Goal: Task Accomplishment & Management: Use online tool/utility

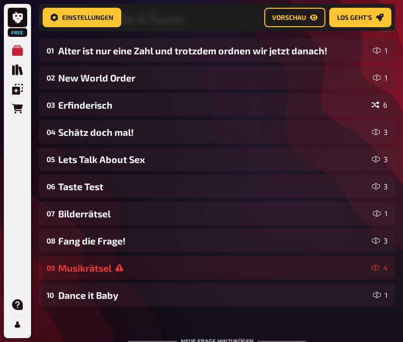
scroll to position [174, 0]
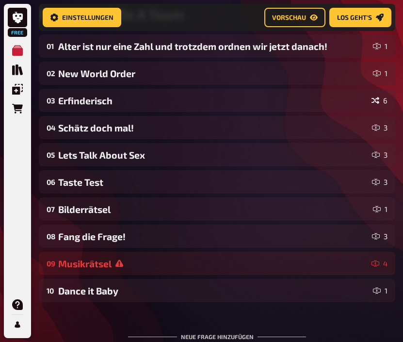
click at [142, 213] on div "Bilderrätsel" at bounding box center [213, 208] width 311 height 11
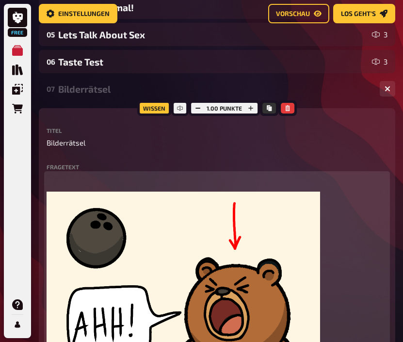
scroll to position [0, 0]
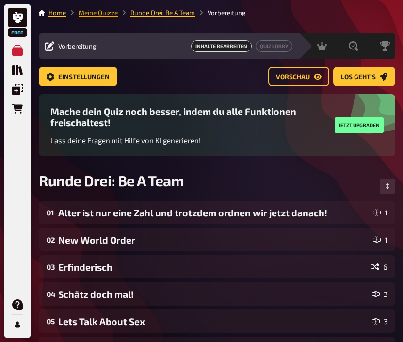
click at [110, 16] on link "Meine Quizze" at bounding box center [97, 13] width 39 height 8
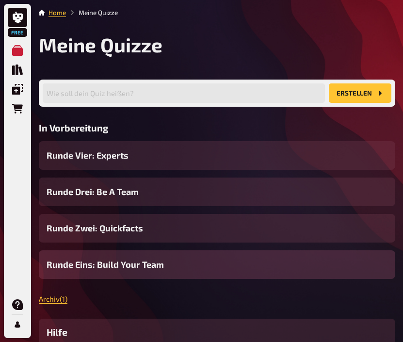
click at [117, 258] on div "Runde Eins: Build Your Team" at bounding box center [217, 264] width 356 height 29
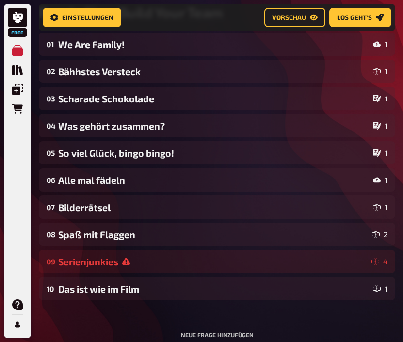
scroll to position [177, 0]
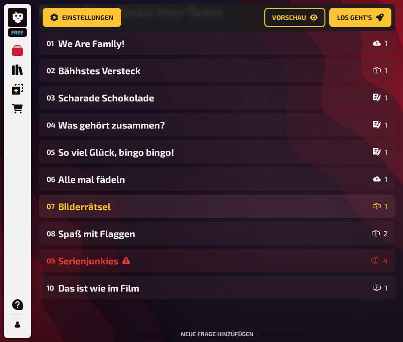
click at [140, 207] on div "Bilderrätsel" at bounding box center [213, 206] width 311 height 11
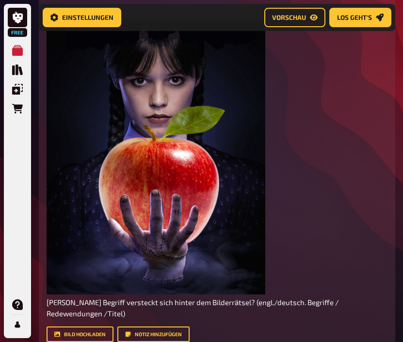
scroll to position [479, 0]
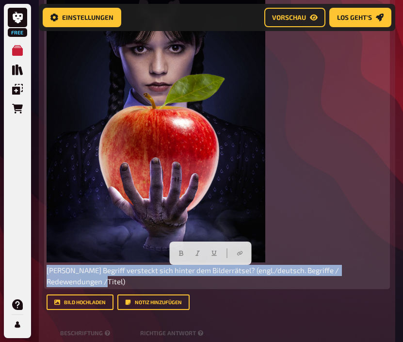
drag, startPoint x: 65, startPoint y: 286, endPoint x: 44, endPoint y: 269, distance: 26.9
click at [44, 269] on div "Wissen 1.00 Punkte Titel Bilderrätsel Fragetext ﻿ [PERSON_NAME] Begriff verstec…" at bounding box center [217, 163] width 356 height 480
copy span "[PERSON_NAME] Begriff versteckt sich hinter dem Bilderrätsel? (engl./deutsch. B…"
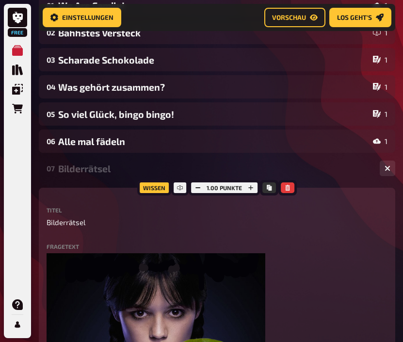
scroll to position [222, 0]
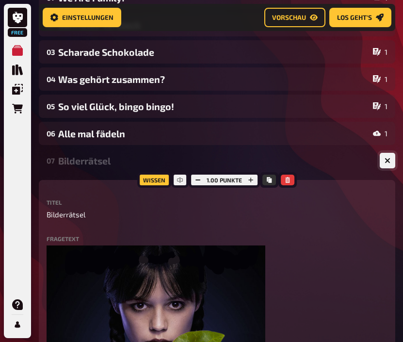
click at [385, 163] on icon "button" at bounding box center [387, 160] width 6 height 6
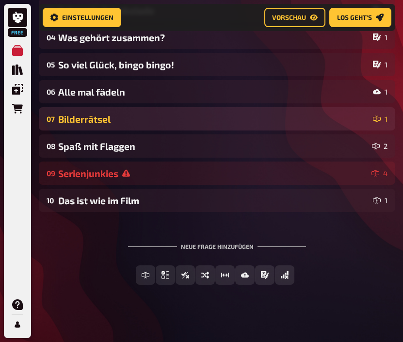
scroll to position [268, 0]
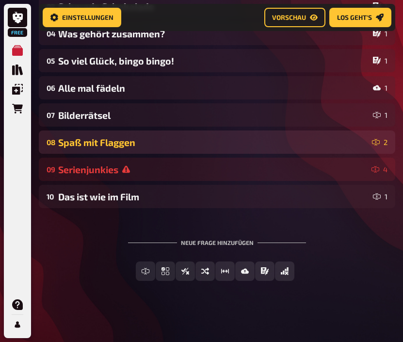
click at [282, 141] on div "Spaß mit Flaggen" at bounding box center [213, 142] width 310 height 11
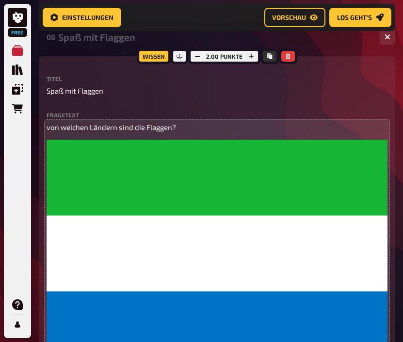
scroll to position [374, 0]
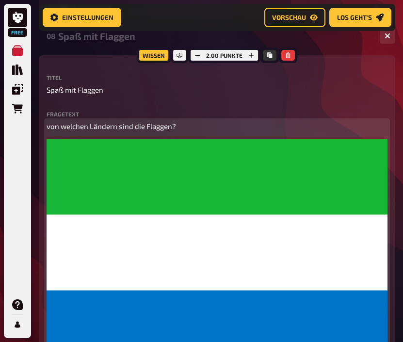
click at [133, 130] on span "von welchen Ländern sind die Flaggen?" at bounding box center [111, 126] width 129 height 9
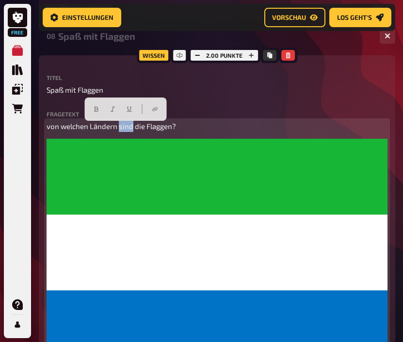
click at [133, 130] on span "von welchen Ländern sind die Flaggen?" at bounding box center [111, 126] width 129 height 9
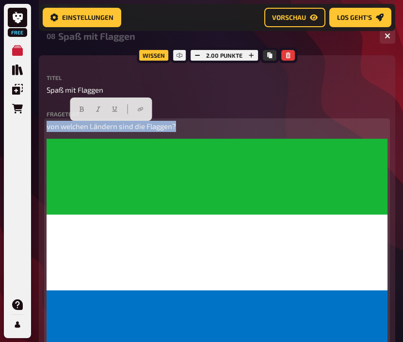
click at [133, 130] on span "von welchen Ländern sind die Flaggen?" at bounding box center [111, 126] width 129 height 9
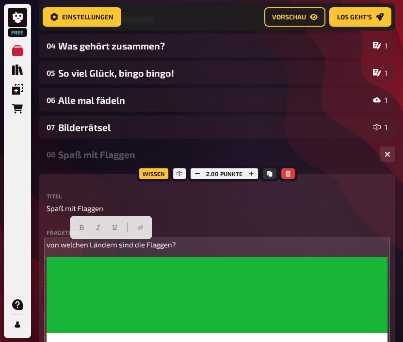
scroll to position [255, 0]
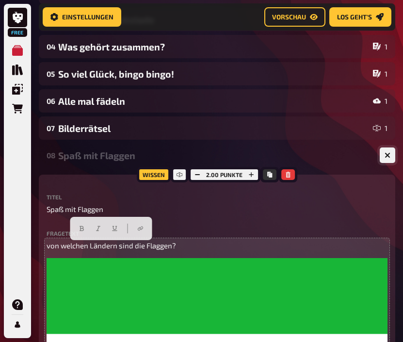
click at [387, 162] on button "button" at bounding box center [387, 155] width 16 height 16
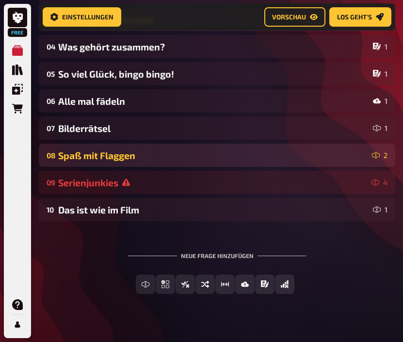
scroll to position [255, 0]
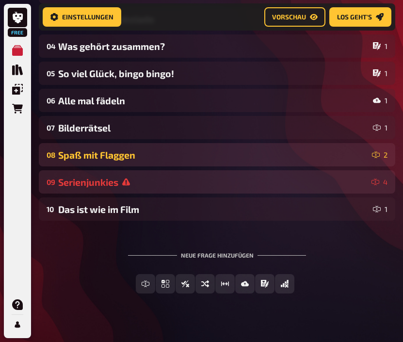
click at [163, 185] on div "Serienjunkies" at bounding box center [212, 181] width 309 height 11
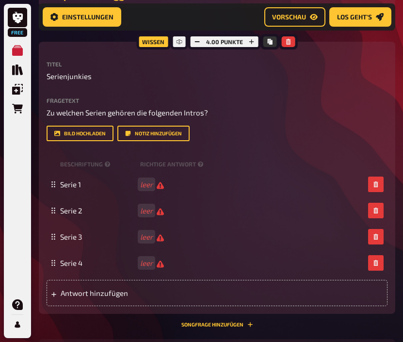
scroll to position [416, 0]
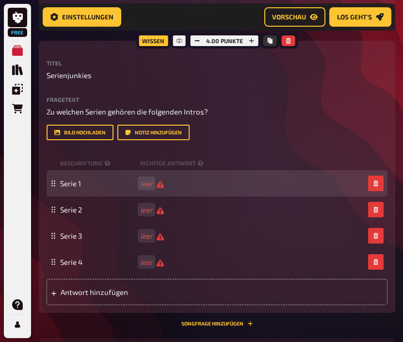
click at [144, 192] on div "Serie 1 leer" at bounding box center [217, 183] width 341 height 26
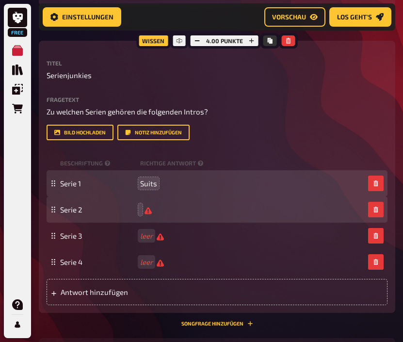
click at [141, 213] on div "Serie 2" at bounding box center [212, 209] width 304 height 9
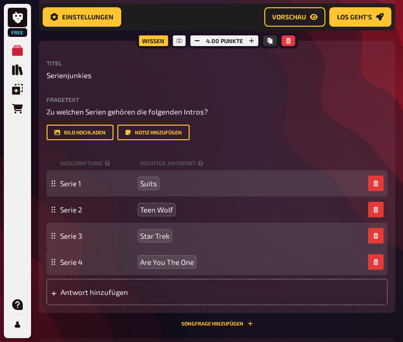
click at [336, 78] on p "Serienjunkies" at bounding box center [217, 75] width 341 height 11
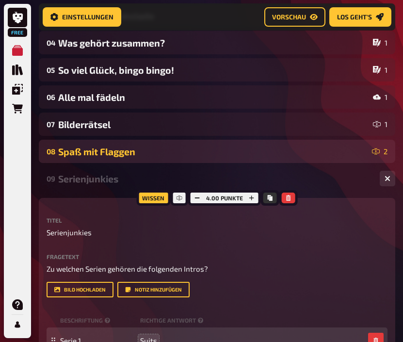
scroll to position [243, 0]
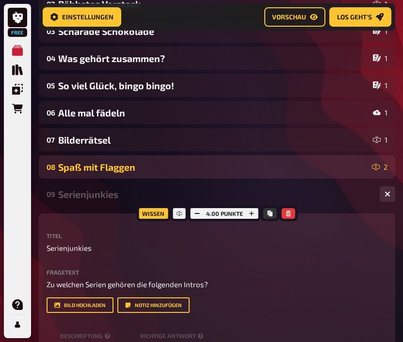
click at [113, 198] on div "Serienjunkies" at bounding box center [214, 193] width 313 height 11
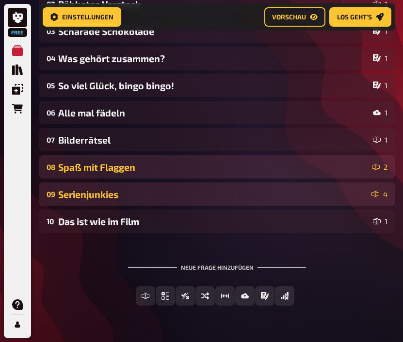
click at [113, 198] on div "Serienjunkies" at bounding box center [212, 193] width 309 height 11
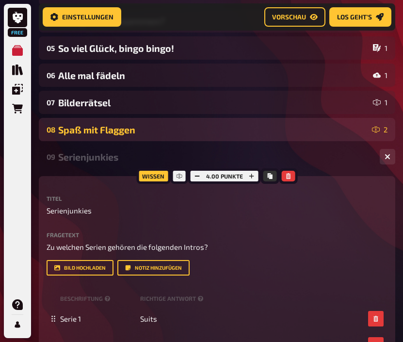
scroll to position [283, 0]
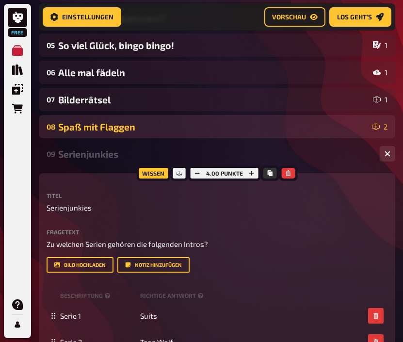
click at [202, 251] on div "Fragetext Zu welchen Serien gehören die folgenden Intros? Hier hinziehen für Da…" at bounding box center [217, 251] width 341 height 44
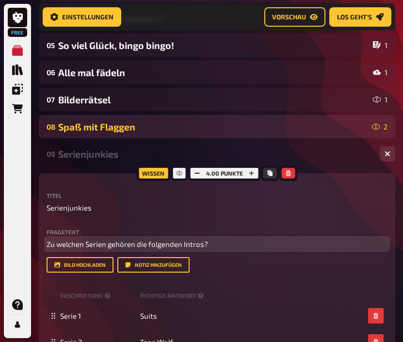
click at [203, 247] on span "Zu welchen Serien gehören die folgenden Intros?" at bounding box center [127, 243] width 161 height 9
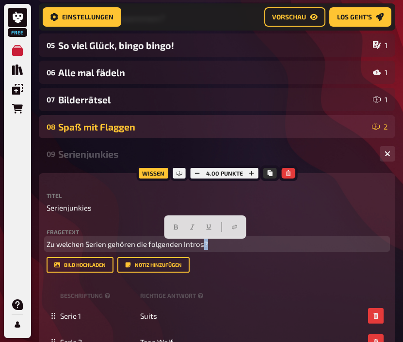
click at [203, 247] on span "Zu welchen Serien gehören die folgenden Intros?" at bounding box center [127, 243] width 161 height 9
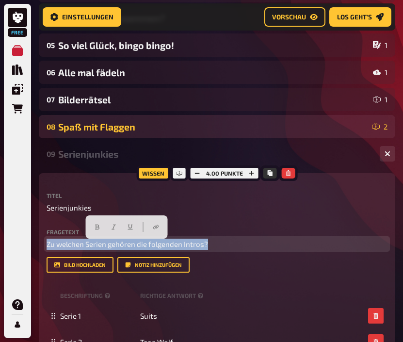
copy span "Zu welchen Serien gehören die folgenden Intros?"
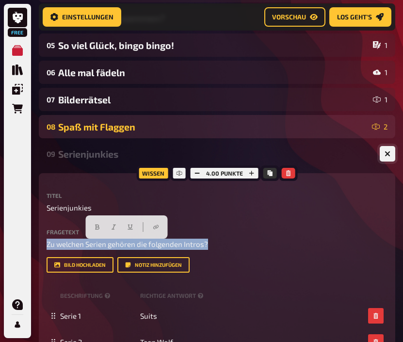
click at [389, 156] on icon "button" at bounding box center [387, 154] width 6 height 6
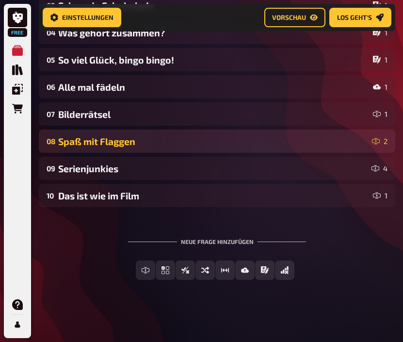
scroll to position [271, 0]
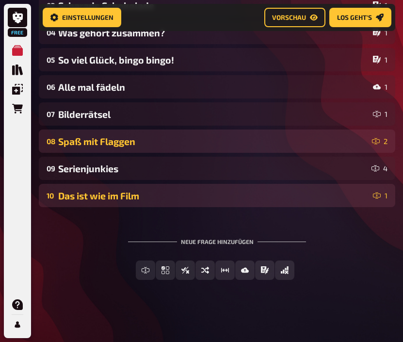
click at [206, 202] on div "10 Das ist wie im Film 1" at bounding box center [217, 195] width 356 height 23
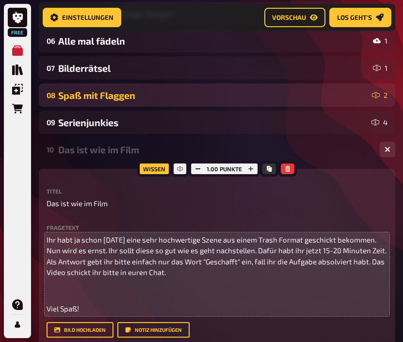
scroll to position [349, 0]
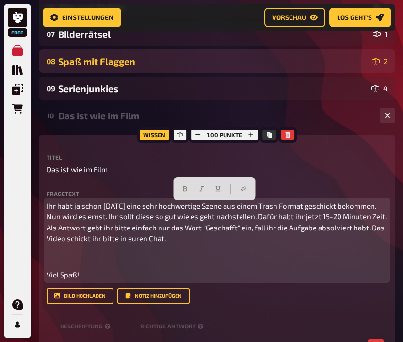
drag, startPoint x: 48, startPoint y: 209, endPoint x: 116, endPoint y: 249, distance: 78.6
click at [116, 249] on div "Ihr habt ja schon [DATE] eine sehr hochwertige Szene aus einem Trash Format ges…" at bounding box center [217, 240] width 341 height 80
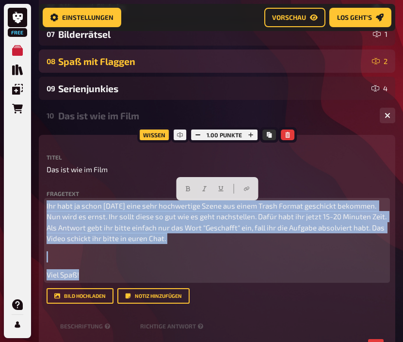
drag, startPoint x: 93, startPoint y: 272, endPoint x: 42, endPoint y: 200, distance: 88.6
click at [42, 200] on div "Wissen 1.00 Punkte Titel Das ist wie im Film Fragetext Ihr habt ja schon [DATE]…" at bounding box center [217, 266] width 356 height 263
copy div "Ihr habt ja schon [DATE] eine sehr hochwertige Szene aus einem Trash Format ges…"
click at [329, 220] on span "Ihr habt ja schon [DATE] eine sehr hochwertige Szene aus einem Trash Format ges…" at bounding box center [217, 222] width 341 height 42
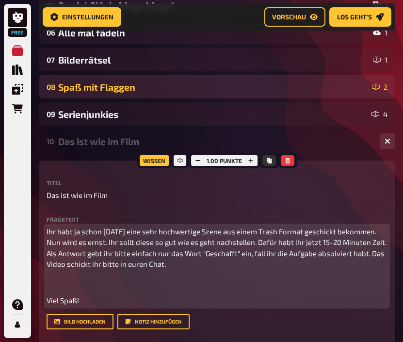
scroll to position [320, 0]
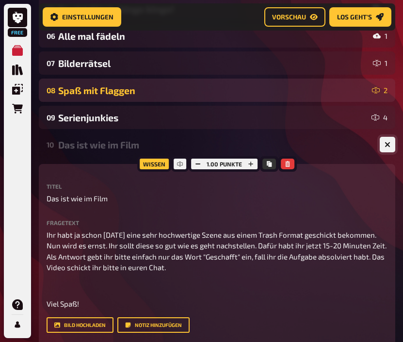
click at [388, 148] on icon "button" at bounding box center [387, 144] width 9 height 9
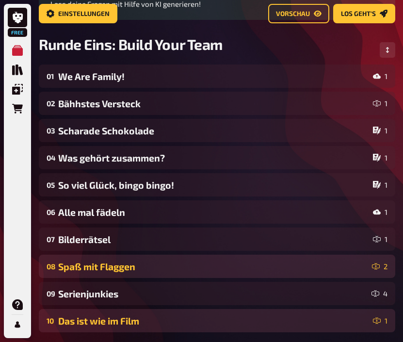
scroll to position [0, 0]
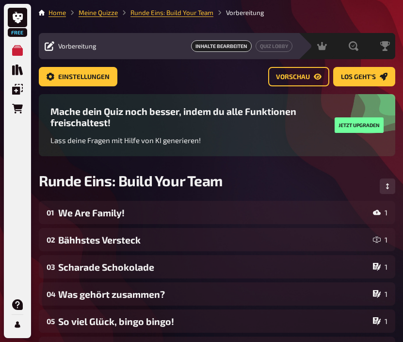
click at [106, 17] on li "Meine Quizze" at bounding box center [92, 13] width 52 height 10
click at [109, 14] on link "Meine Quizze" at bounding box center [97, 13] width 39 height 8
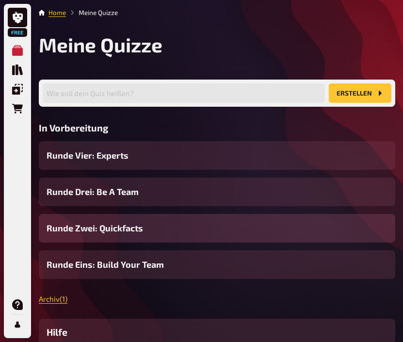
click at [119, 232] on span "Runde Zwei: Quickfacts" at bounding box center [95, 227] width 96 height 13
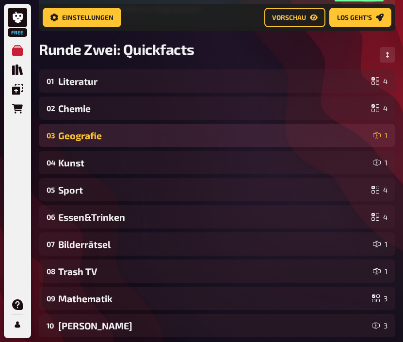
scroll to position [136, 0]
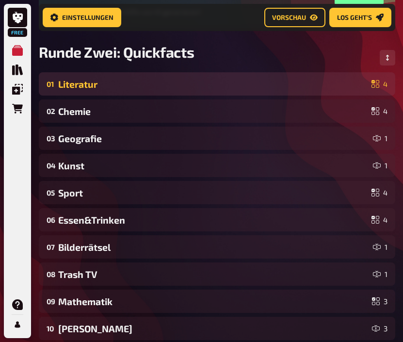
click at [199, 85] on div "Literatur" at bounding box center [212, 83] width 309 height 11
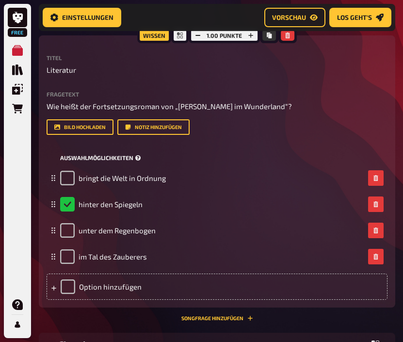
scroll to position [203, 0]
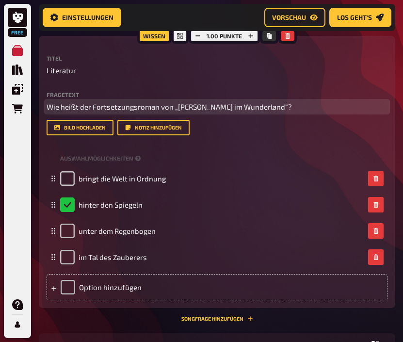
click at [242, 111] on span "Wie heißt der Fortsetzungsroman von „[PERSON_NAME] im Wunderland“?" at bounding box center [169, 106] width 245 height 9
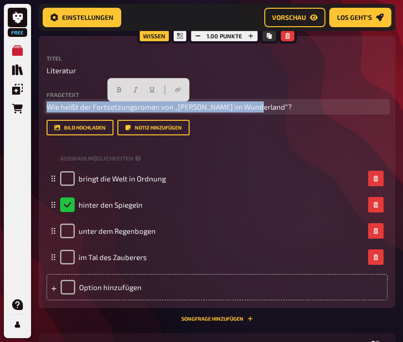
copy span "Wie heißt der Fortsetzungsroman von „[PERSON_NAME] im Wunderland“?"
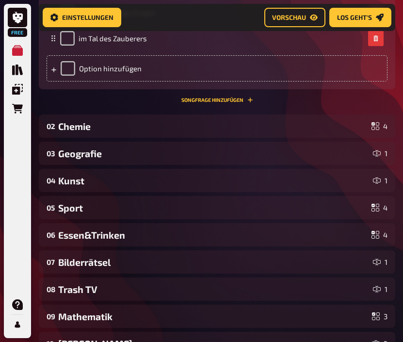
scroll to position [424, 0]
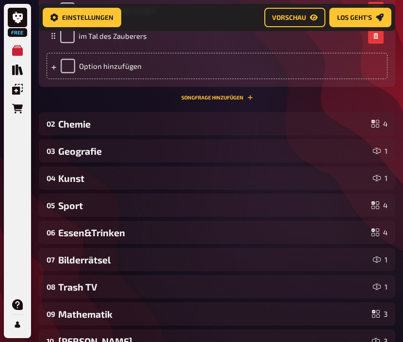
click at [303, 126] on div "Chemie" at bounding box center [212, 123] width 309 height 11
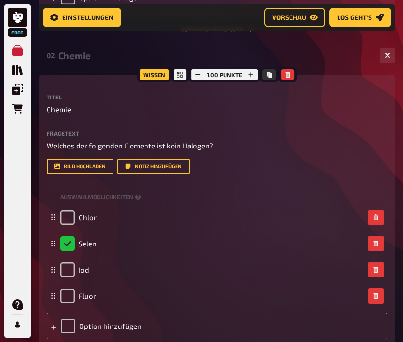
scroll to position [509, 0]
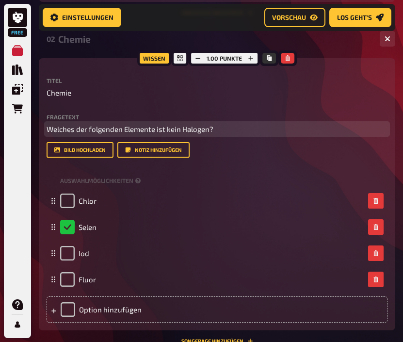
click at [190, 133] on span "Welches der folgenden Elemente ist kein Halogen?" at bounding box center [130, 129] width 167 height 9
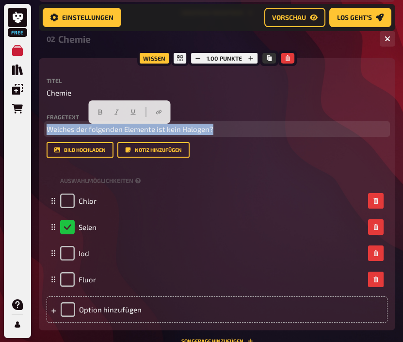
copy span "Welches der folgenden Elemente ist kein Halogen?"
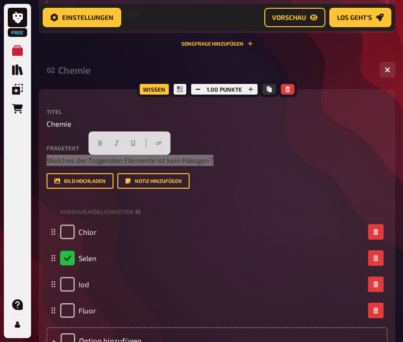
scroll to position [467, 0]
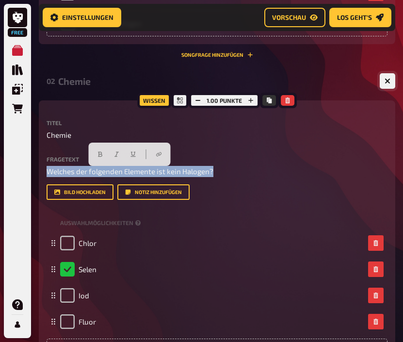
click at [388, 84] on icon "button" at bounding box center [387, 81] width 9 height 9
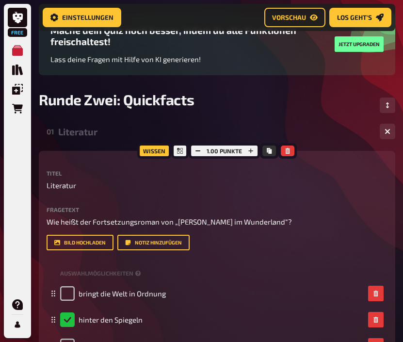
scroll to position [69, 0]
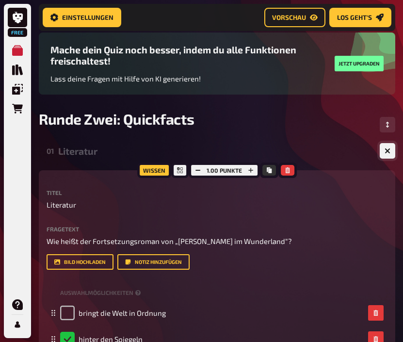
click at [386, 155] on icon "button" at bounding box center [387, 150] width 9 height 9
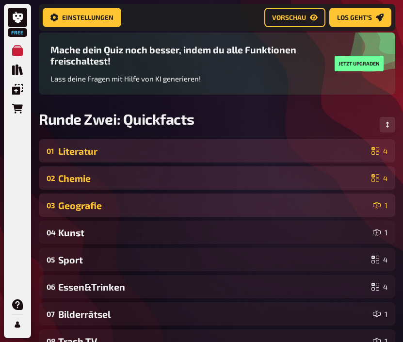
click at [266, 201] on div "03 Geografie 1" at bounding box center [217, 204] width 356 height 23
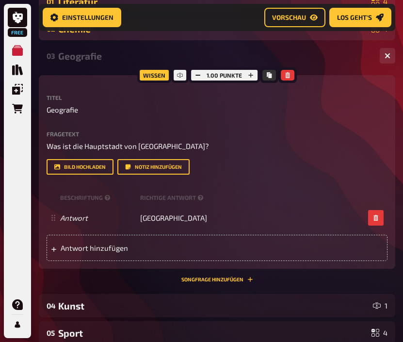
scroll to position [216, 0]
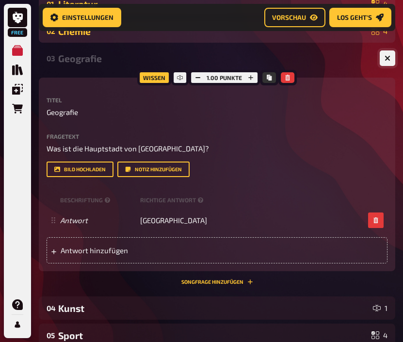
click at [388, 61] on icon "button" at bounding box center [387, 58] width 6 height 6
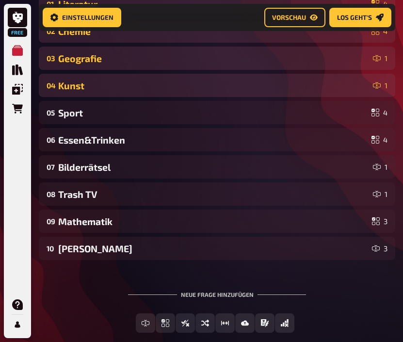
click at [354, 85] on div "Kunst" at bounding box center [213, 85] width 311 height 11
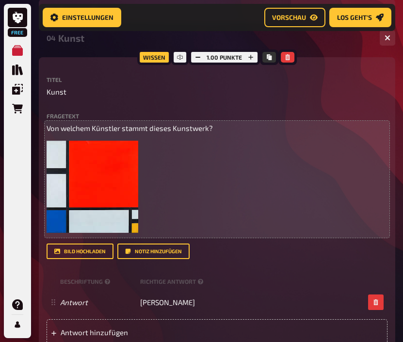
scroll to position [243, 0]
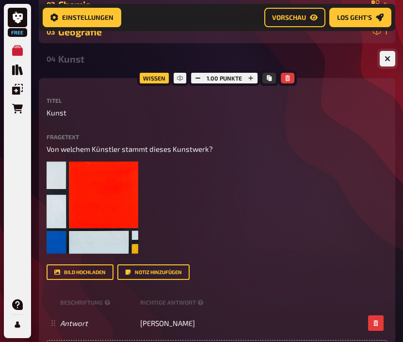
click at [390, 62] on button "button" at bounding box center [387, 59] width 16 height 16
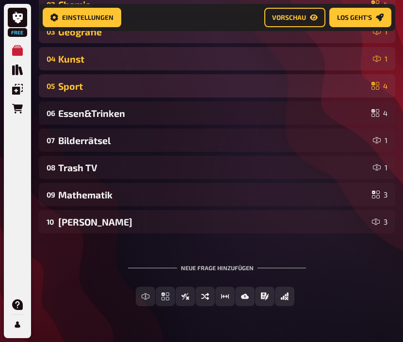
click at [352, 88] on div "Sport" at bounding box center [212, 85] width 309 height 11
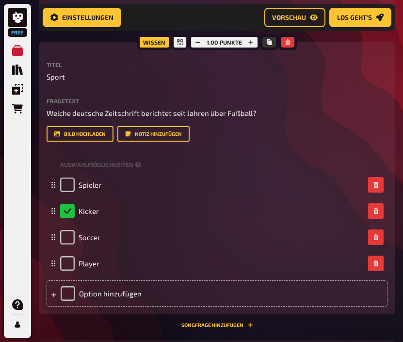
scroll to position [304, 0]
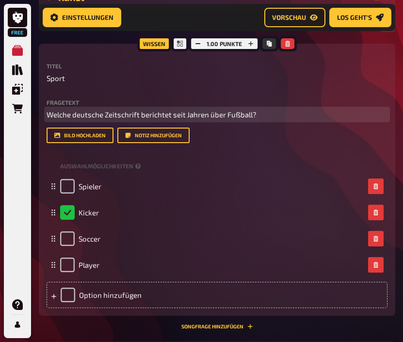
click at [238, 119] on span "Welche deutsche Zeitschrift berichtet seit Jahren über Fußball?" at bounding box center [152, 114] width 210 height 9
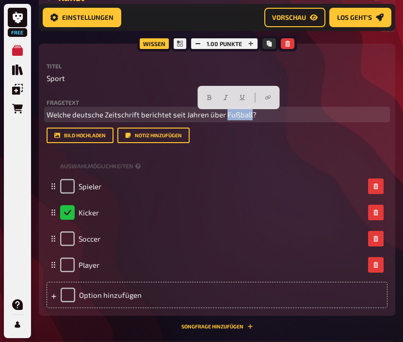
click at [238, 119] on span "Welche deutsche Zeitschrift berichtet seit Jahren über Fußball?" at bounding box center [152, 114] width 210 height 9
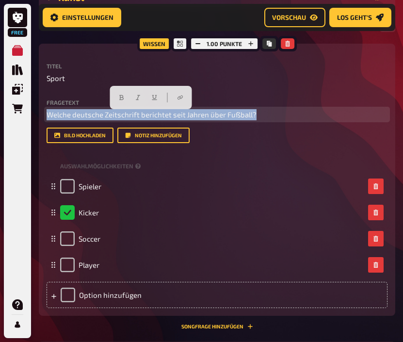
copy span "Welche deutsche Zeitschrift berichtet seit Jahren über Fußball?"
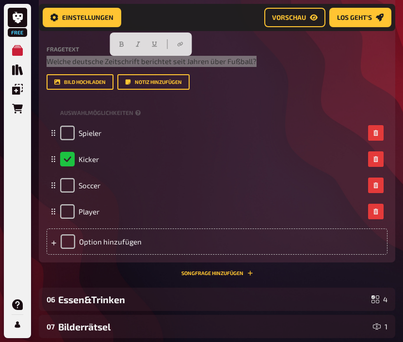
scroll to position [289, 0]
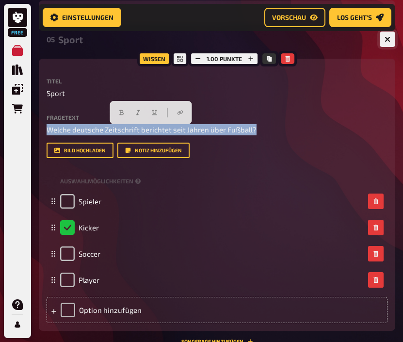
click at [385, 46] on button "button" at bounding box center [387, 39] width 16 height 16
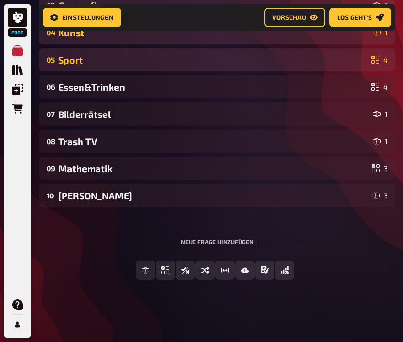
scroll to position [271, 0]
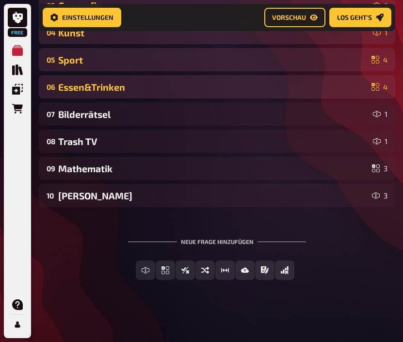
click at [308, 85] on div "Essen&Trinken" at bounding box center [212, 86] width 309 height 11
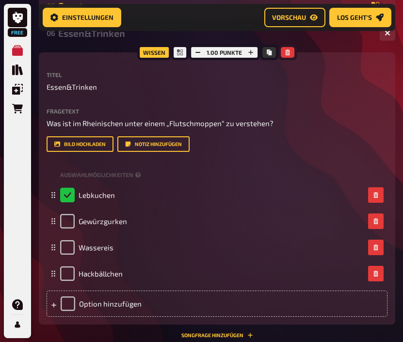
scroll to position [311, 0]
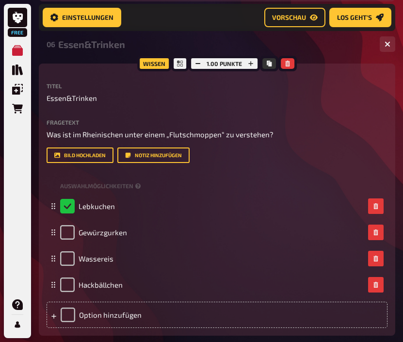
click at [244, 143] on div "Fragetext Was ist im Rheinischen unter einem „Flutschmoppen“ zu verstehen? Hier…" at bounding box center [217, 141] width 341 height 44
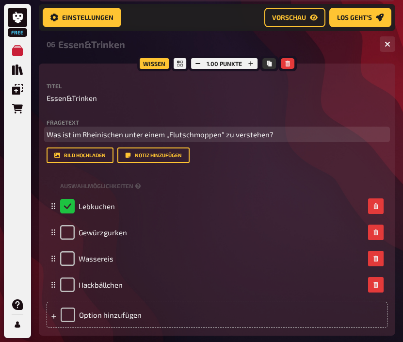
click at [248, 138] on span "Was ist im Rheinischen unter einem „Flutschmoppen“ zu verstehen?" at bounding box center [160, 134] width 227 height 9
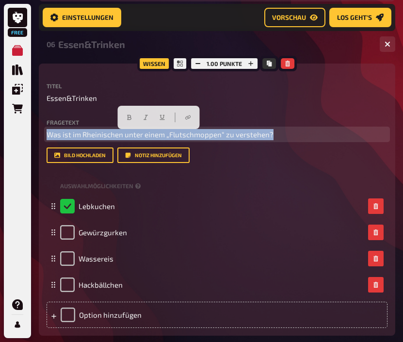
copy span "Was ist im Rheinischen unter einem „Flutschmoppen“ zu verstehen?"
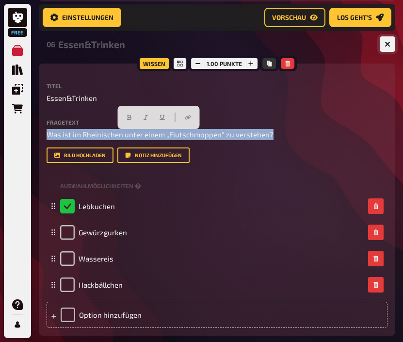
click at [388, 47] on icon "button" at bounding box center [387, 44] width 6 height 6
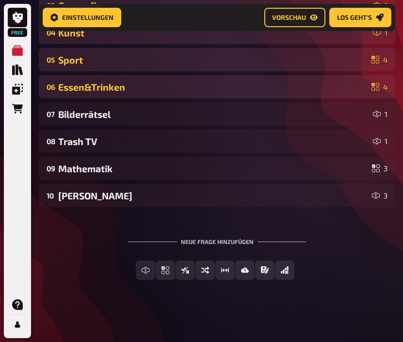
scroll to position [271, 0]
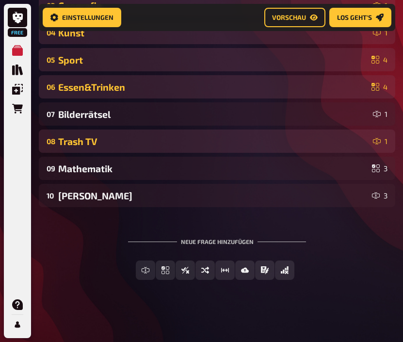
click at [192, 146] on div "Trash TV" at bounding box center [213, 141] width 311 height 11
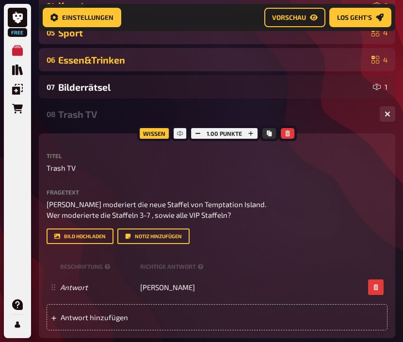
scroll to position [297, 0]
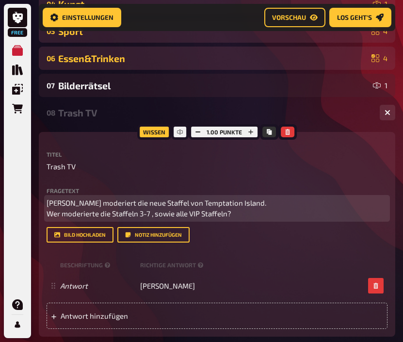
click at [214, 211] on span "[PERSON_NAME] moderiert die neue Staffel von Temptation Island. Wer moderierte …" at bounding box center [156, 208] width 219 height 20
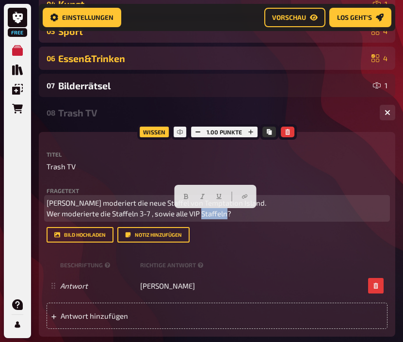
click at [214, 211] on span "[PERSON_NAME] moderiert die neue Staffel von Temptation Island. Wer moderierte …" at bounding box center [156, 208] width 219 height 20
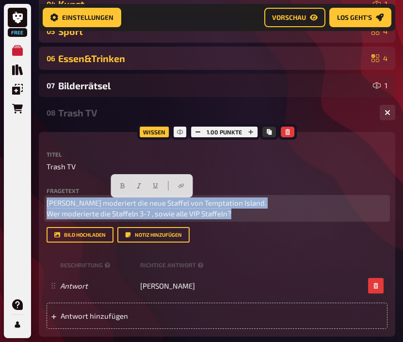
copy span "[PERSON_NAME] moderiert die neue Staffel von Temptation Island. Wer moderierte …"
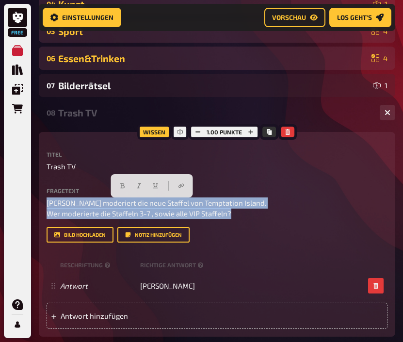
click at [249, 86] on div "Bilderrätsel" at bounding box center [213, 85] width 311 height 11
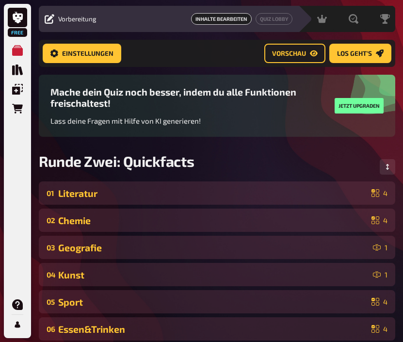
scroll to position [0, 0]
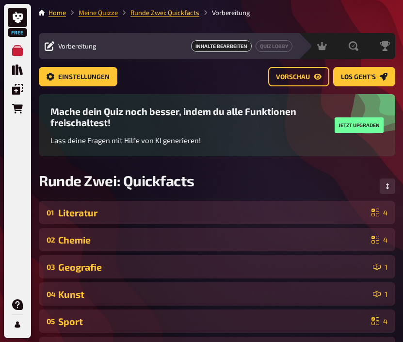
click at [106, 15] on link "Meine Quizze" at bounding box center [97, 13] width 39 height 8
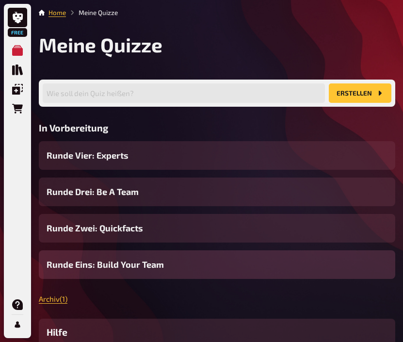
click at [118, 269] on span "Runde Eins: Build Your Team" at bounding box center [105, 264] width 117 height 13
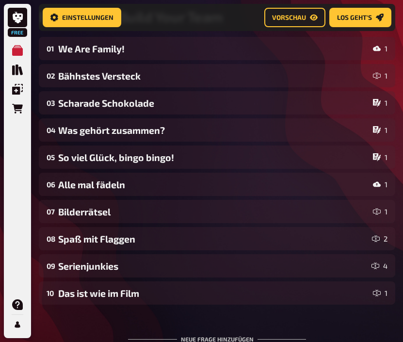
scroll to position [172, 0]
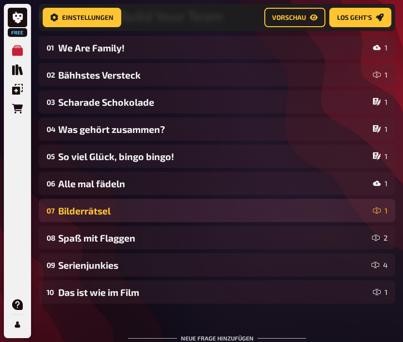
click at [141, 210] on div "Bilderrätsel" at bounding box center [213, 210] width 311 height 11
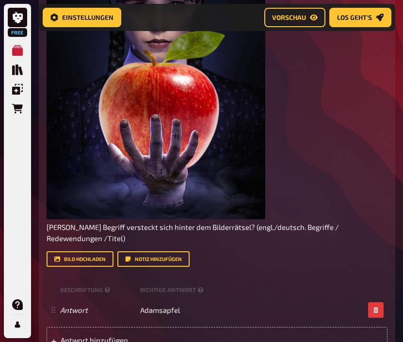
scroll to position [525, 0]
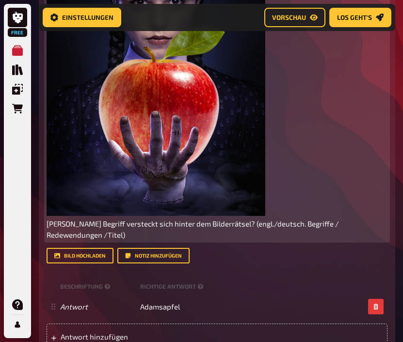
click at [137, 226] on span "[PERSON_NAME] Begriff versteckt sich hinter dem Bilderrätsel? (engl./deutsch. B…" at bounding box center [194, 229] width 294 height 20
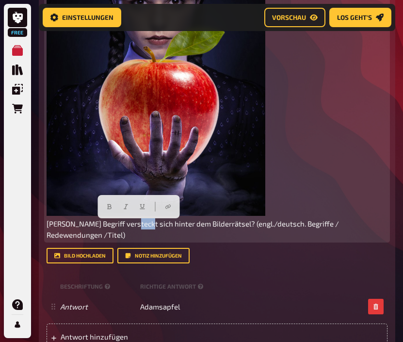
click at [137, 226] on span "[PERSON_NAME] Begriff versteckt sich hinter dem Bilderrätsel? (engl./deutsch. B…" at bounding box center [194, 229] width 294 height 20
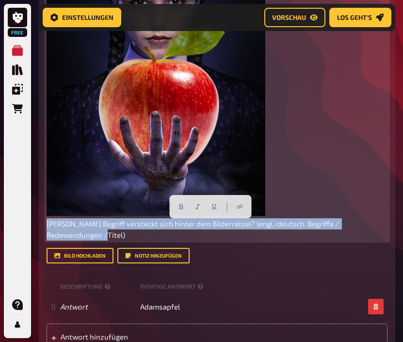
copy span "[PERSON_NAME] Begriff versteckt sich hinter dem Bilderrätsel? (engl./deutsch. B…"
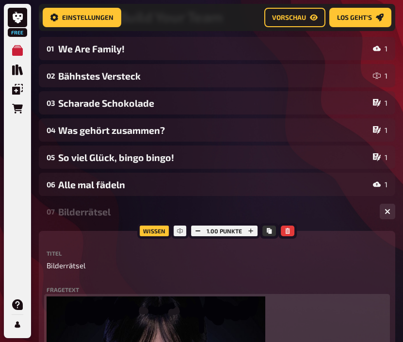
scroll to position [0, 0]
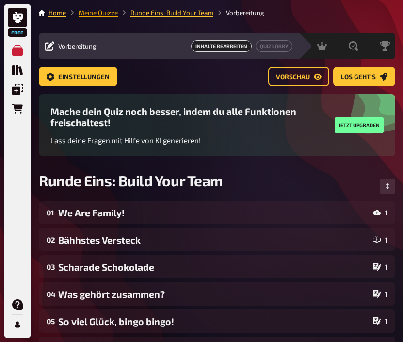
click at [109, 15] on link "Meine Quizze" at bounding box center [97, 13] width 39 height 8
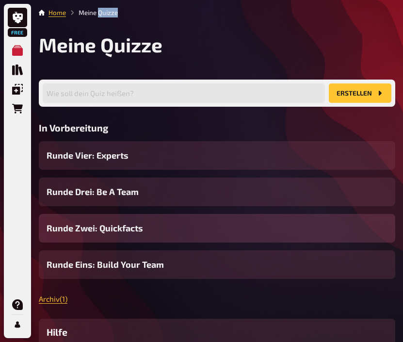
click at [136, 230] on span "Runde Zwei: Quickfacts" at bounding box center [95, 227] width 96 height 13
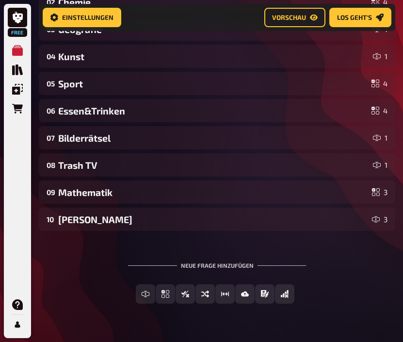
scroll to position [255, 0]
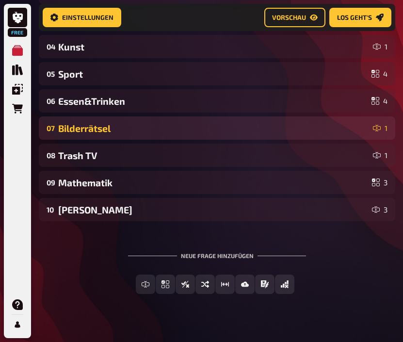
click at [175, 130] on div "Bilderrätsel" at bounding box center [213, 128] width 311 height 11
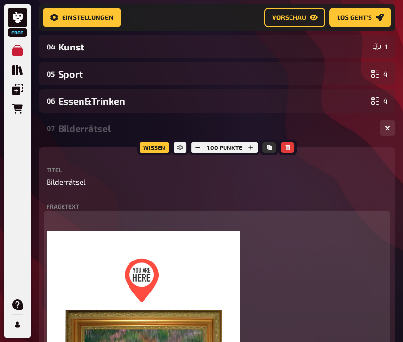
click at [100, 218] on p "﻿" at bounding box center [217, 218] width 341 height 11
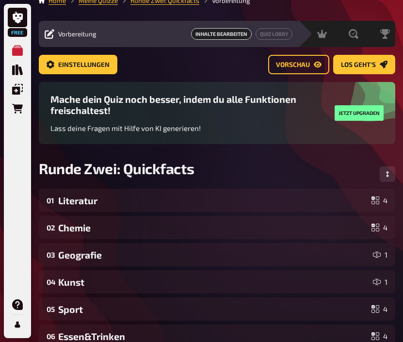
scroll to position [0, 0]
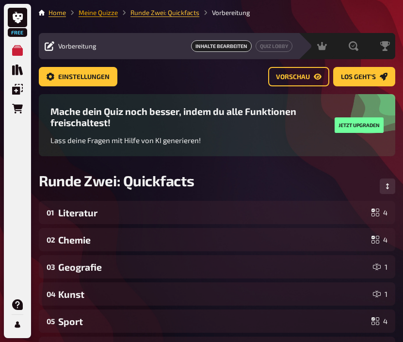
click at [107, 14] on link "Meine Quizze" at bounding box center [97, 13] width 39 height 8
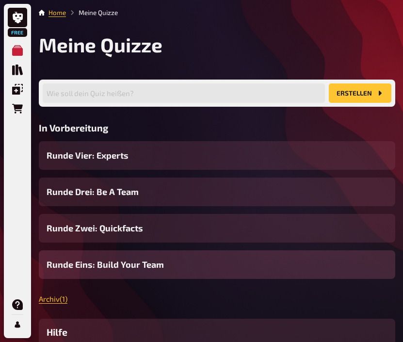
click at [119, 265] on span "Runde Eins: Build Your Team" at bounding box center [105, 264] width 117 height 13
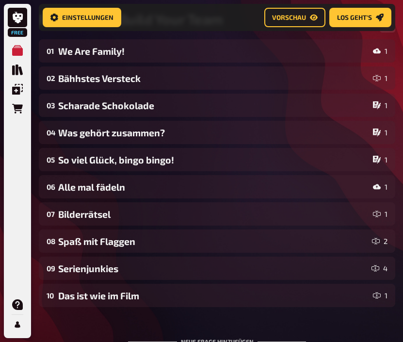
scroll to position [164, 0]
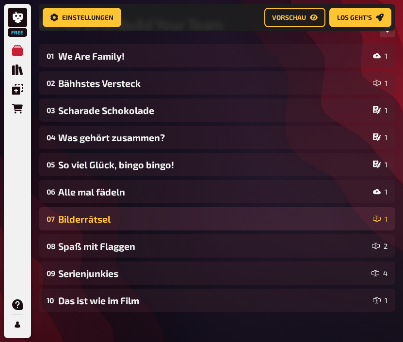
click at [135, 220] on div "Bilderrätsel" at bounding box center [213, 218] width 311 height 11
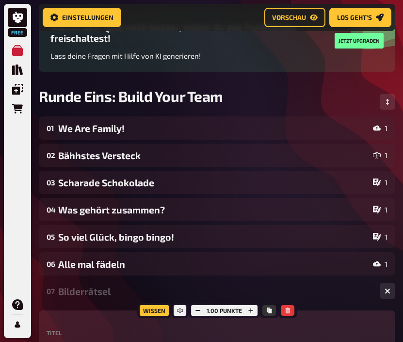
scroll to position [0, 0]
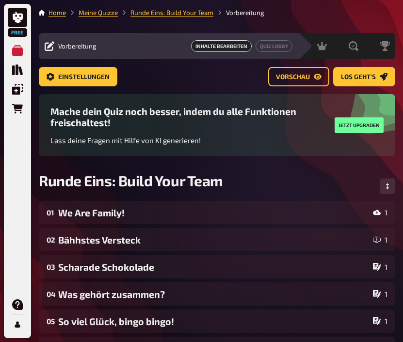
click at [114, 17] on li "Meine Quizze" at bounding box center [92, 13] width 52 height 10
click at [106, 13] on link "Meine Quizze" at bounding box center [97, 13] width 39 height 8
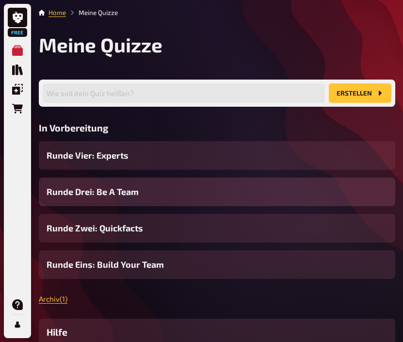
click at [113, 198] on span "Runde Drei: Be A Team" at bounding box center [93, 191] width 92 height 13
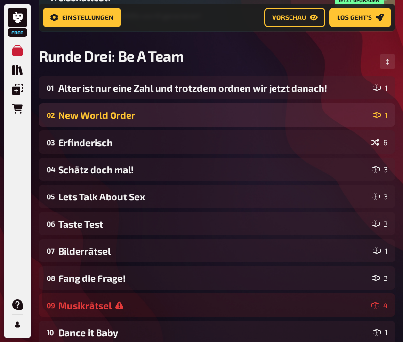
scroll to position [139, 0]
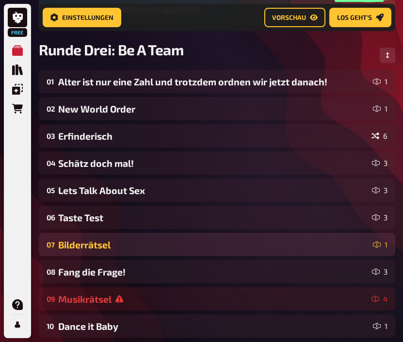
click at [116, 250] on div "Bilderrätsel" at bounding box center [213, 244] width 311 height 11
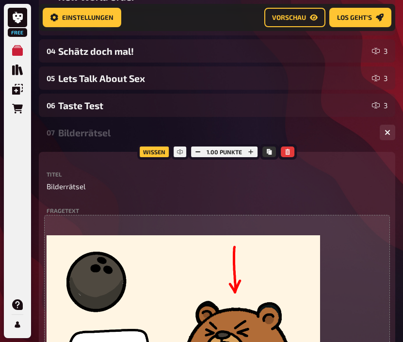
scroll to position [263, 0]
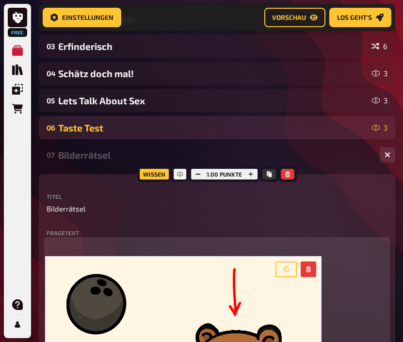
scroll to position [211, 0]
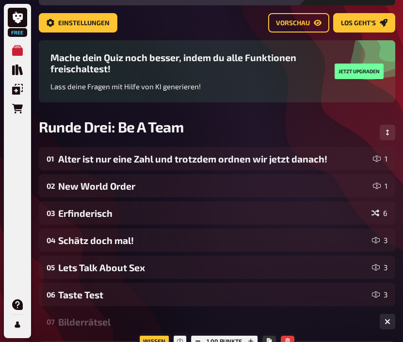
scroll to position [0, 0]
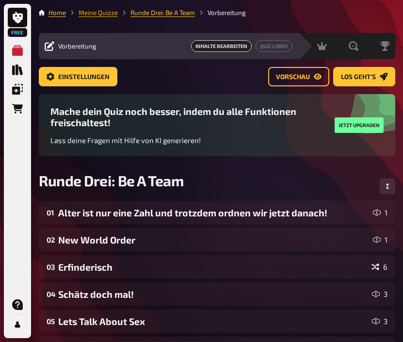
click at [114, 16] on link "Meine Quizze" at bounding box center [97, 13] width 39 height 8
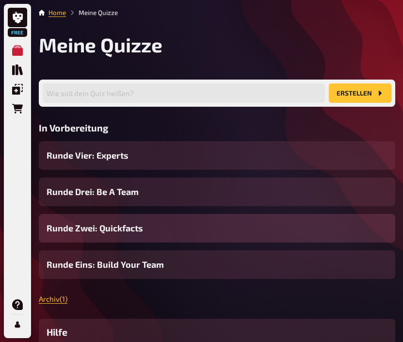
click at [119, 229] on span "Runde Zwei: Quickfacts" at bounding box center [95, 227] width 96 height 13
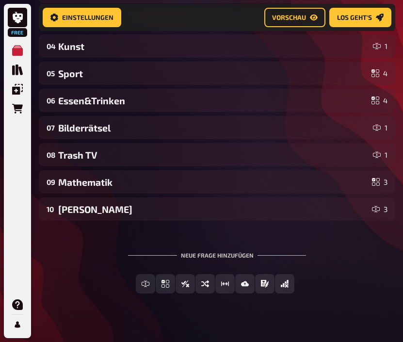
scroll to position [249, 0]
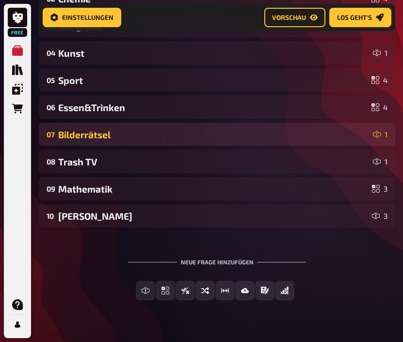
click at [161, 137] on div "Bilderrätsel" at bounding box center [213, 134] width 311 height 11
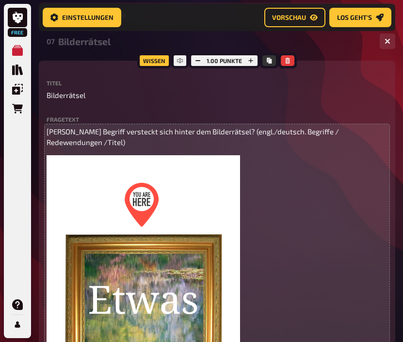
scroll to position [340, 0]
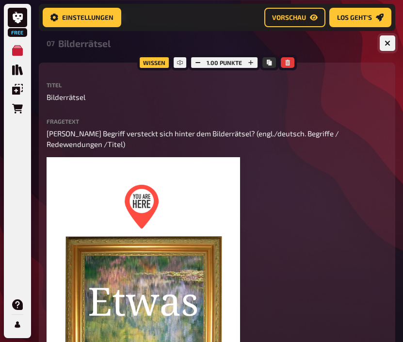
click at [391, 47] on button "button" at bounding box center [387, 43] width 16 height 16
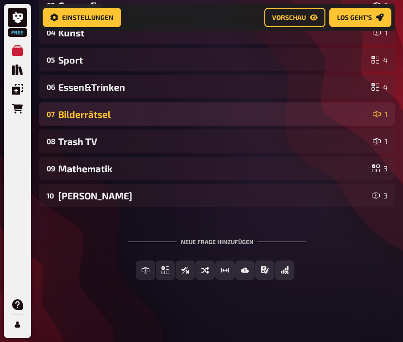
scroll to position [271, 0]
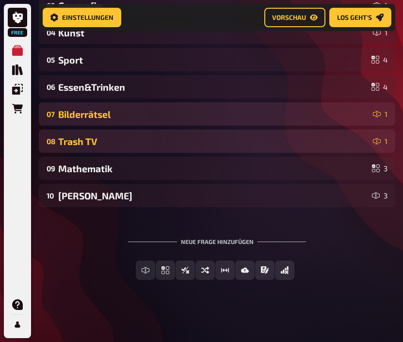
click at [226, 142] on div "Trash TV" at bounding box center [213, 141] width 311 height 11
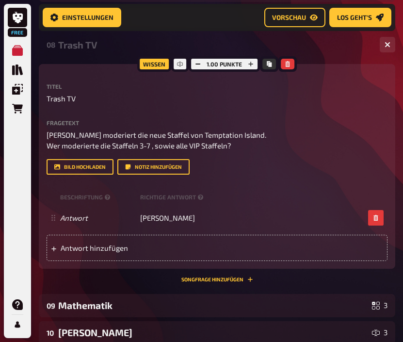
scroll to position [365, 0]
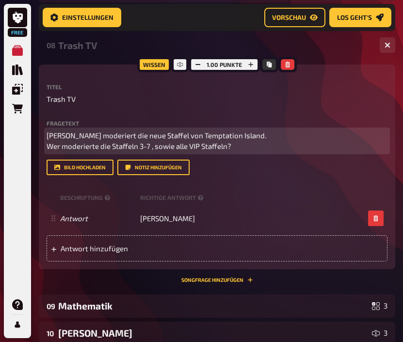
click at [218, 144] on span "[PERSON_NAME] moderiert die neue Staffel von Temptation Island. Wer moderierte …" at bounding box center [156, 141] width 219 height 20
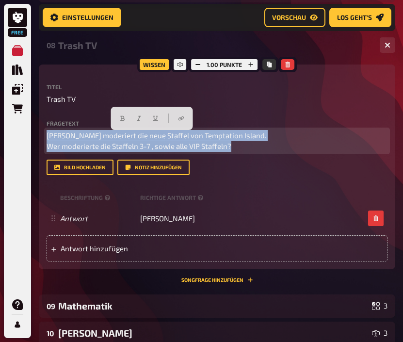
copy span "[PERSON_NAME] moderiert die neue Staffel von Temptation Island. Wer moderierte …"
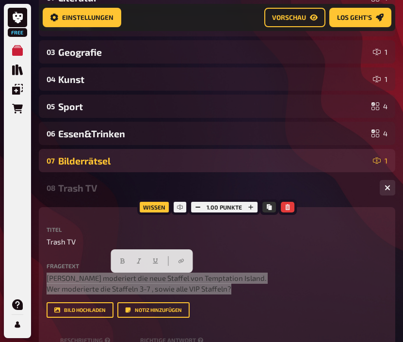
scroll to position [220, 0]
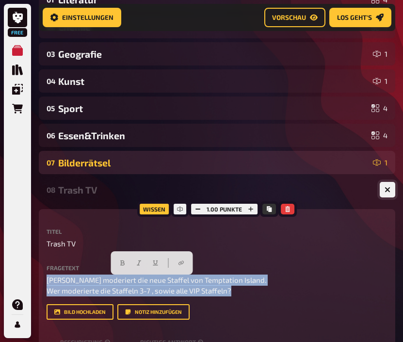
click at [386, 193] on icon "button" at bounding box center [387, 189] width 9 height 9
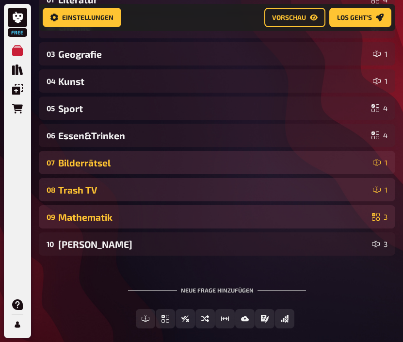
click at [339, 222] on div "Mathematik" at bounding box center [213, 216] width 310 height 11
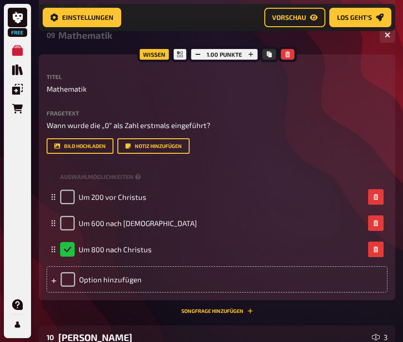
scroll to position [403, 0]
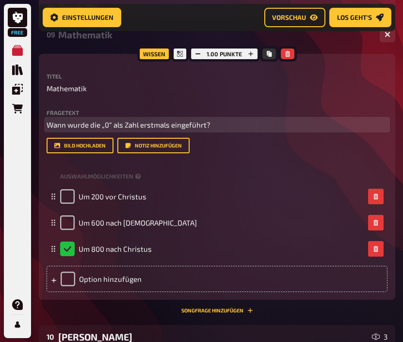
click at [177, 128] on span "Wann wurde die „0“ als Zahl erstmals eingeführt?" at bounding box center [129, 124] width 164 height 9
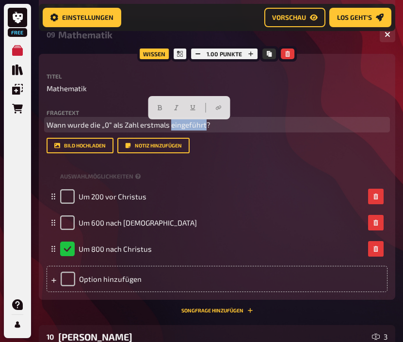
click at [177, 128] on span "Wann wurde die „0“ als Zahl erstmals eingeführt?" at bounding box center [129, 124] width 164 height 9
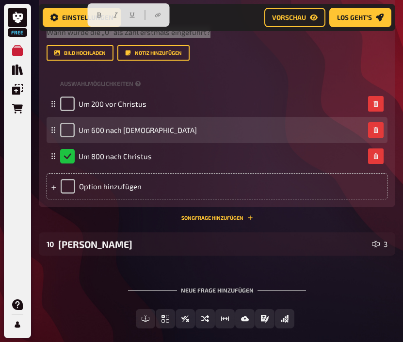
scroll to position [546, 0]
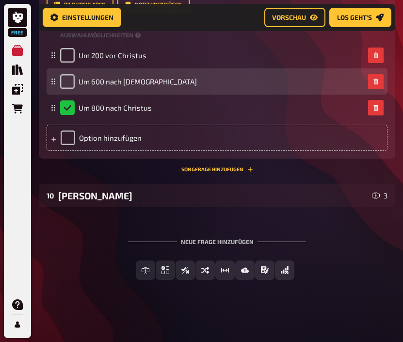
click at [286, 203] on div "10 [PERSON_NAME] 3" at bounding box center [217, 195] width 356 height 23
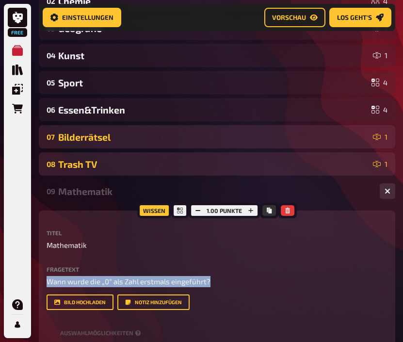
scroll to position [233, 0]
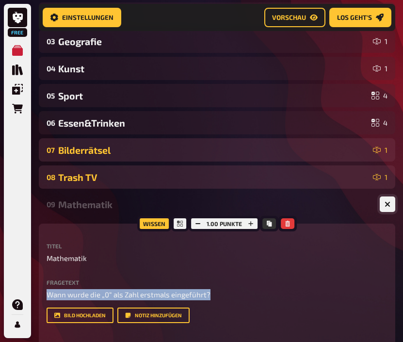
click at [388, 207] on icon "button" at bounding box center [387, 204] width 6 height 6
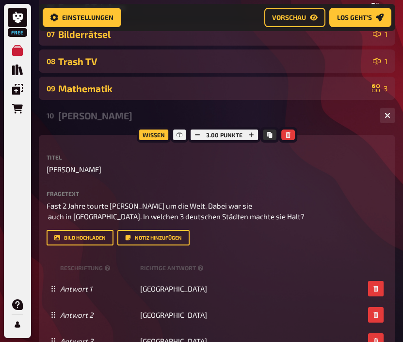
scroll to position [360, 0]
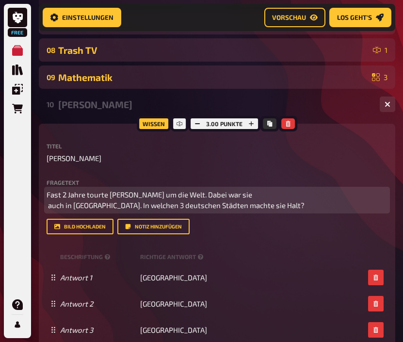
click at [248, 198] on p "Fast 2 Jahre tourte [PERSON_NAME] um die Welt. Dabei war sie auch in [GEOGRAPHI…" at bounding box center [217, 200] width 341 height 22
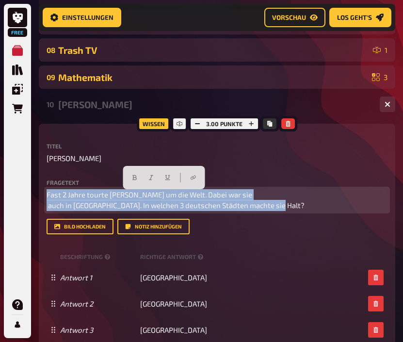
click at [248, 198] on p "Fast 2 Jahre tourte [PERSON_NAME] um die Welt. Dabei war sie auch in [GEOGRAPHI…" at bounding box center [217, 200] width 341 height 22
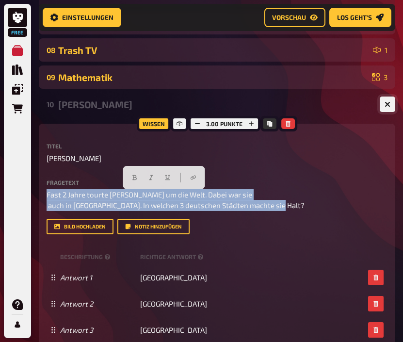
click at [387, 110] on button "button" at bounding box center [387, 104] width 16 height 16
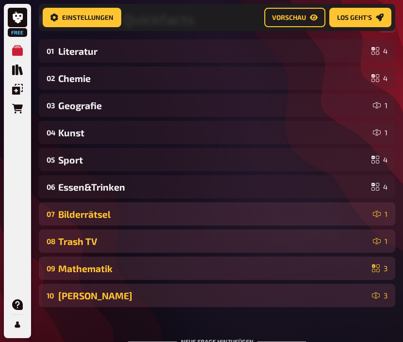
scroll to position [0, 0]
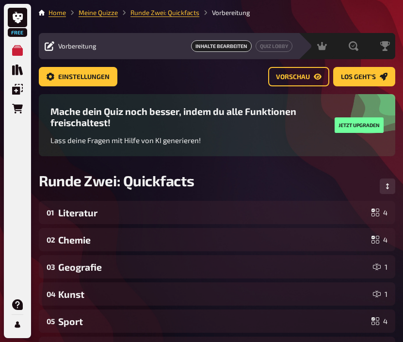
click at [98, 17] on li "Meine Quizze" at bounding box center [92, 13] width 52 height 10
click at [105, 15] on link "Meine Quizze" at bounding box center [97, 13] width 39 height 8
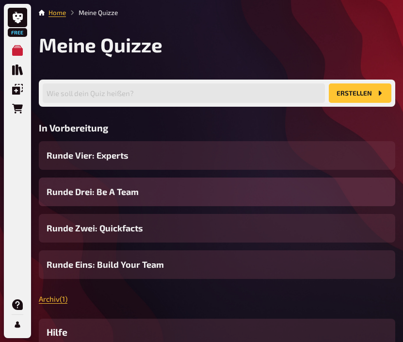
click at [118, 188] on span "Runde Drei: Be A Team" at bounding box center [93, 191] width 92 height 13
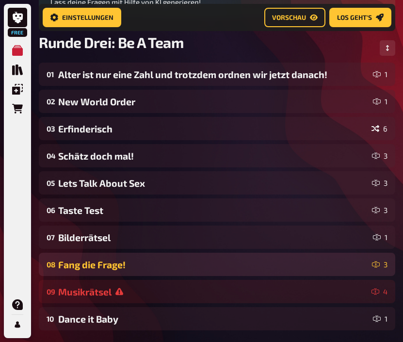
scroll to position [145, 0]
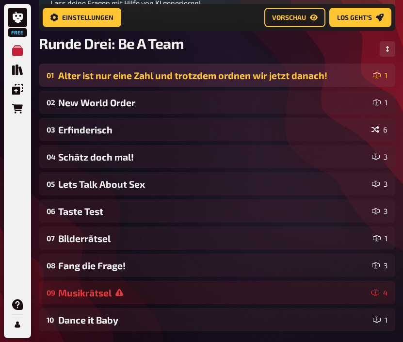
click at [230, 77] on div "Alter ist nur eine Zahl und trotzdem ordnen wir jetzt danach!" at bounding box center [213, 75] width 311 height 11
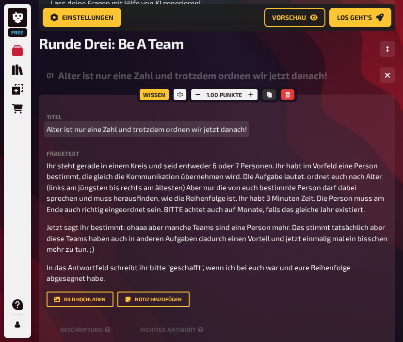
click at [217, 130] on span "Alter ist nur eine Zahl und trotzdem ordnen wir jetzt danach!" at bounding box center [147, 129] width 200 height 11
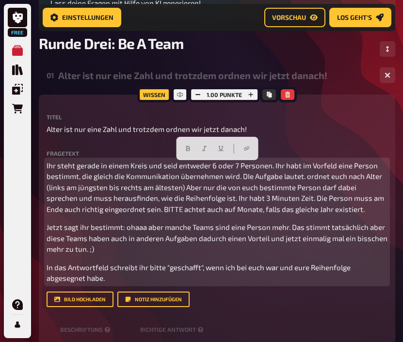
drag, startPoint x: 48, startPoint y: 170, endPoint x: 157, endPoint y: 283, distance: 157.6
click at [157, 283] on div "Ihr steht gerade in einem Kreis und seid entweder 6 oder 7 Personen. Ihr habt i…" at bounding box center [217, 222] width 341 height 124
click at [113, 283] on p "In das Antwortfeld schreibt ihr bitte "geschafft", wenn ich bei euch war und eu…" at bounding box center [217, 273] width 341 height 22
drag, startPoint x: 116, startPoint y: 284, endPoint x: 44, endPoint y: 162, distance: 142.5
click at [44, 162] on div "Wissen 1.00 Punkte Titel Alter ist nur eine Zahl und trotzdem ordnen wir jetzt …" at bounding box center [217, 247] width 356 height 306
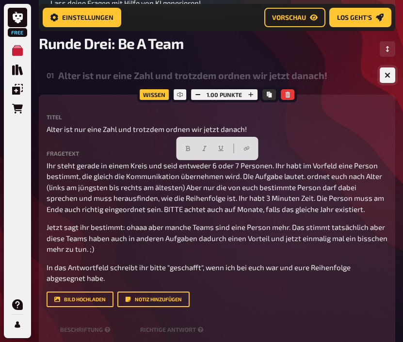
click at [389, 78] on icon "button" at bounding box center [387, 75] width 6 height 6
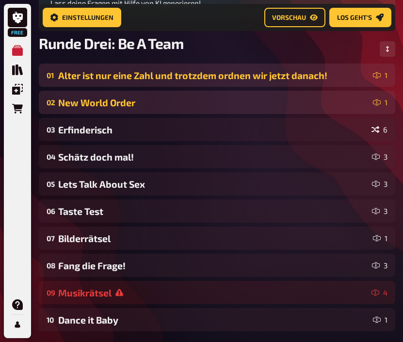
click at [259, 101] on div "New World Order" at bounding box center [213, 102] width 311 height 11
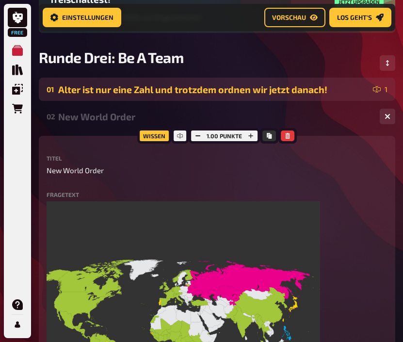
scroll to position [127, 0]
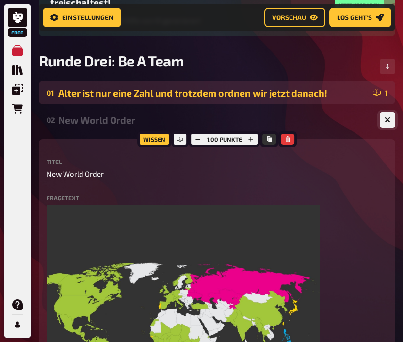
click at [386, 123] on icon "button" at bounding box center [387, 120] width 6 height 6
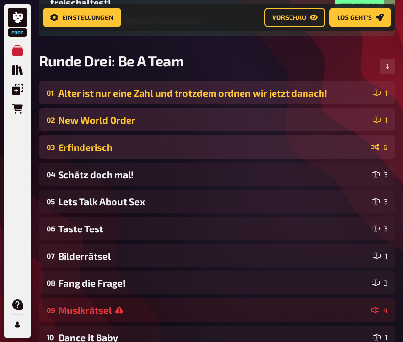
click at [258, 148] on div "Erfinderisch" at bounding box center [212, 146] width 309 height 11
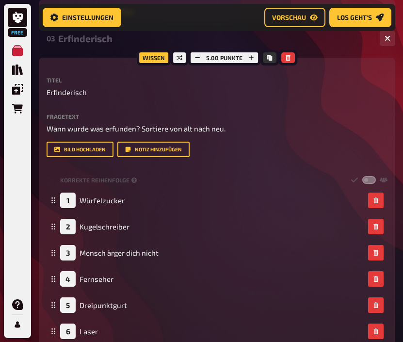
scroll to position [130, 0]
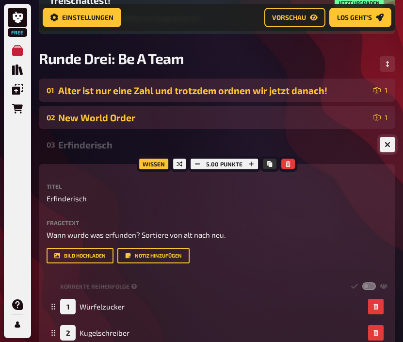
click at [386, 151] on button "button" at bounding box center [387, 145] width 16 height 16
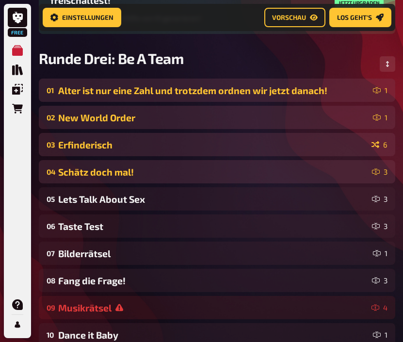
click at [272, 176] on div "Schätz doch mal!" at bounding box center [213, 171] width 310 height 11
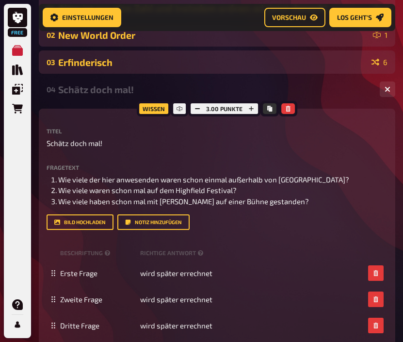
scroll to position [215, 0]
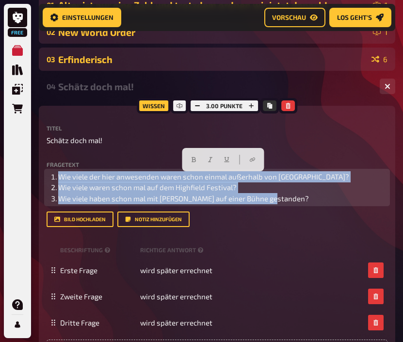
drag, startPoint x: 279, startPoint y: 203, endPoint x: 53, endPoint y: 174, distance: 228.0
click at [53, 174] on ol "Wie viele der hier anwesenden waren schon einmal außerhalb von [GEOGRAPHIC_DATA…" at bounding box center [217, 187] width 341 height 33
click at [298, 185] on li "Wie viele waren schon mal auf dem Highfield Festival?" at bounding box center [222, 187] width 329 height 11
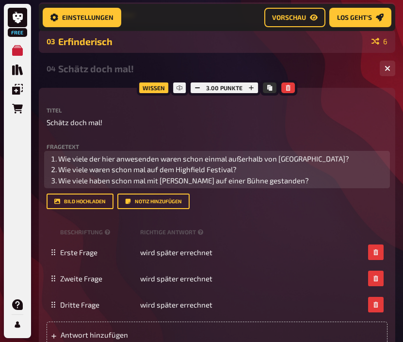
scroll to position [216, 0]
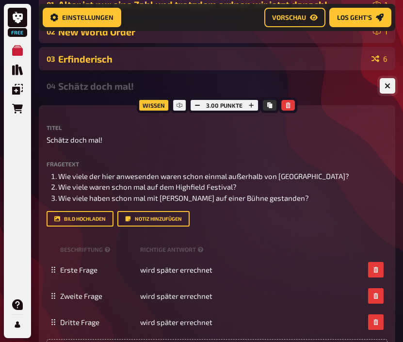
click at [389, 93] on button "button" at bounding box center [387, 86] width 16 height 16
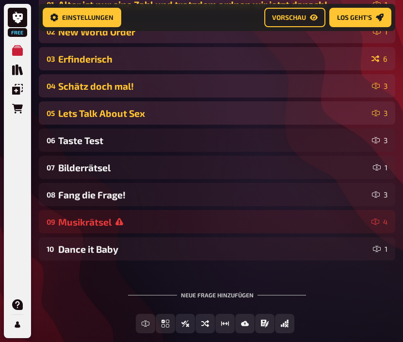
click at [217, 113] on div "Lets Talk About Sex" at bounding box center [213, 113] width 310 height 11
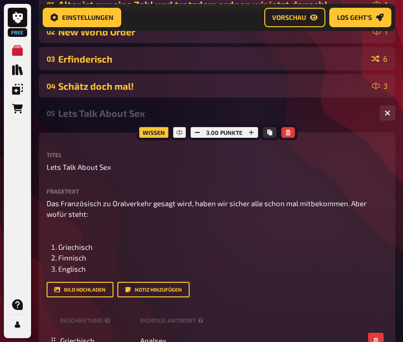
scroll to position [243, 0]
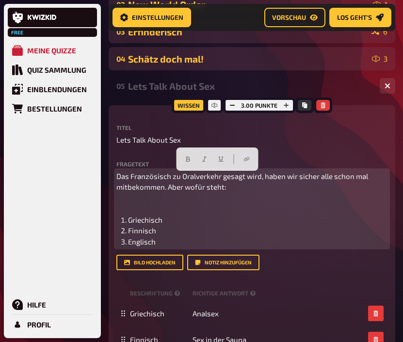
drag, startPoint x: 93, startPoint y: 243, endPoint x: 29, endPoint y: 170, distance: 97.5
click at [29, 170] on div "Free Meine Quizze Quiz Sammlung Einblendungen Bestellungen Hilfe Profil Home Me…" at bounding box center [201, 232] width 403 height 950
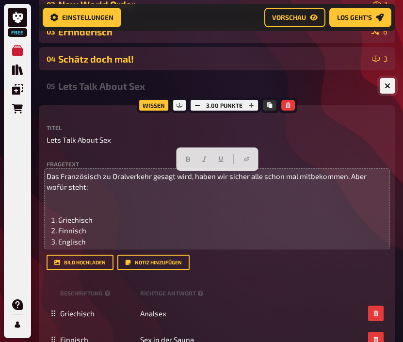
click at [383, 90] on button "button" at bounding box center [387, 86] width 16 height 16
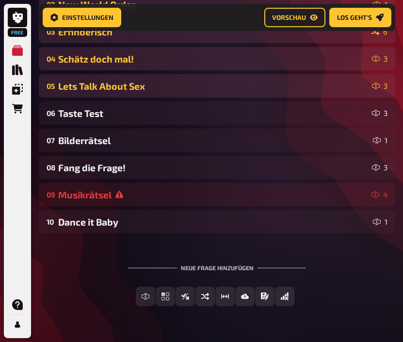
click at [383, 90] on div "3" at bounding box center [380, 86] width 16 height 8
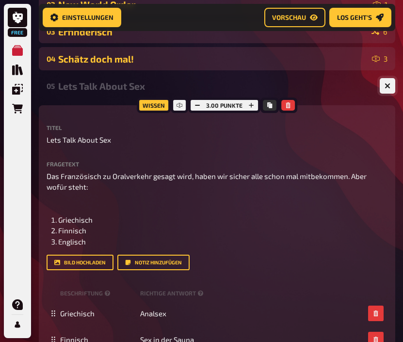
click at [383, 90] on button "button" at bounding box center [387, 86] width 16 height 16
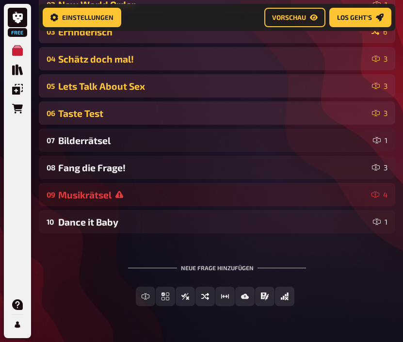
click at [246, 114] on div "Taste Test" at bounding box center [213, 113] width 310 height 11
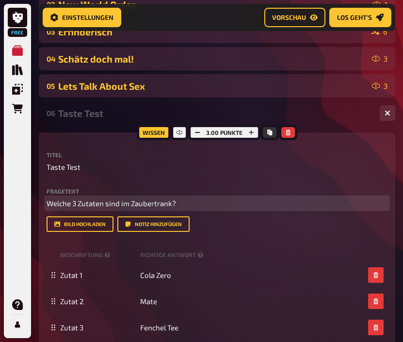
click at [164, 202] on span "Welche 3 Zutaten sind im Zaubertrank?" at bounding box center [111, 203] width 129 height 9
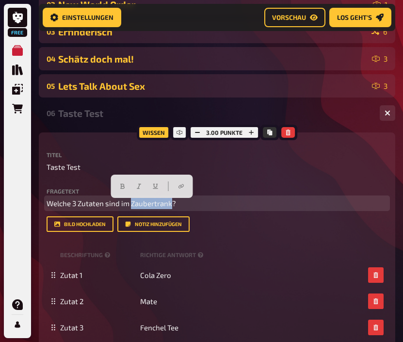
click at [164, 202] on span "Welche 3 Zutaten sind im Zaubertrank?" at bounding box center [111, 203] width 129 height 9
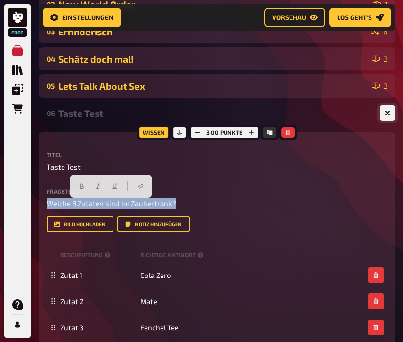
click at [391, 119] on button "button" at bounding box center [387, 113] width 16 height 16
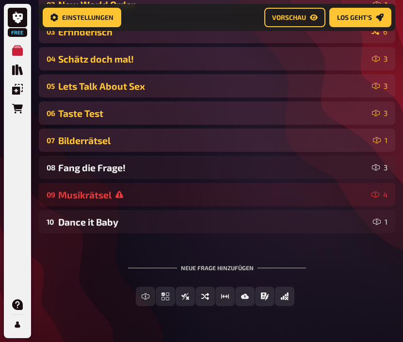
click at [270, 149] on div "07 Bilderrätsel 1" at bounding box center [217, 139] width 356 height 23
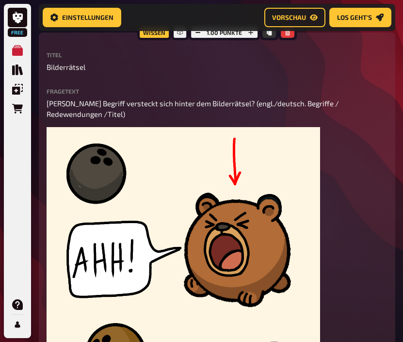
scroll to position [369, 0]
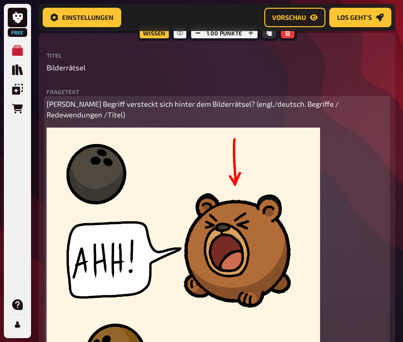
click at [283, 109] on span "[PERSON_NAME] Begriff versteckt sich hinter dem Bilderrätsel? (engl./deutsch. B…" at bounding box center [194, 109] width 294 height 20
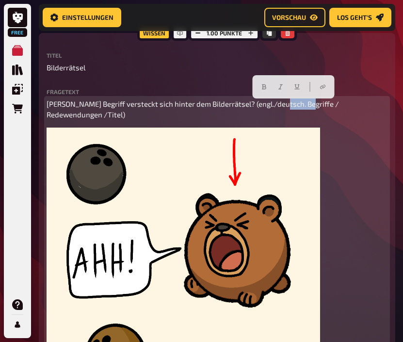
click at [283, 109] on span "[PERSON_NAME] Begriff versteckt sich hinter dem Bilderrätsel? (engl./deutsch. B…" at bounding box center [194, 109] width 294 height 20
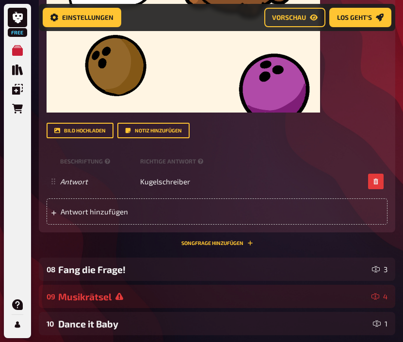
scroll to position [659, 0]
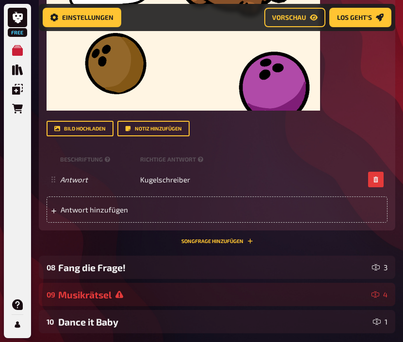
click at [240, 267] on div "Fang die Frage!" at bounding box center [213, 267] width 310 height 11
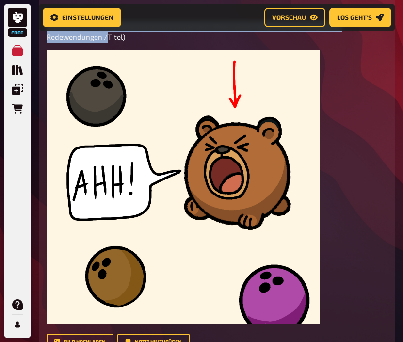
scroll to position [325, 0]
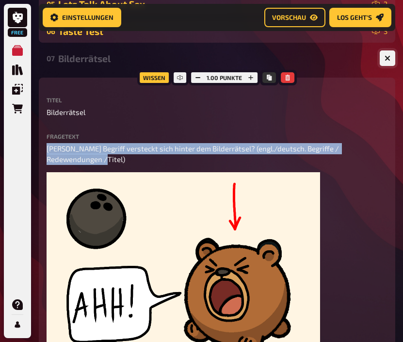
click at [391, 65] on button "button" at bounding box center [387, 58] width 16 height 16
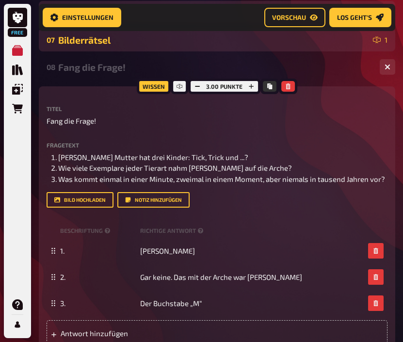
scroll to position [354, 0]
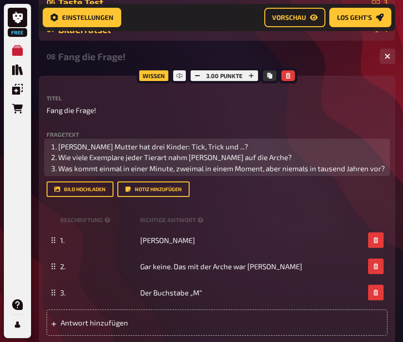
click at [138, 157] on span "Wie viele Exemplare jeder Tierart nahm [PERSON_NAME] auf die Arche?" at bounding box center [174, 157] width 233 height 9
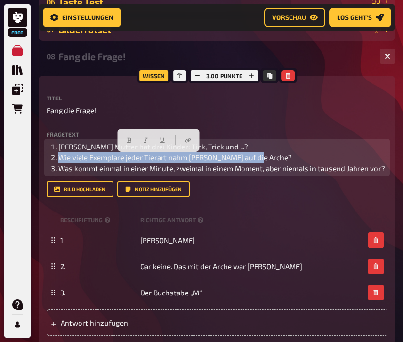
click at [138, 157] on span "Wie viele Exemplare jeder Tierart nahm [PERSON_NAME] auf die Arche?" at bounding box center [174, 157] width 233 height 9
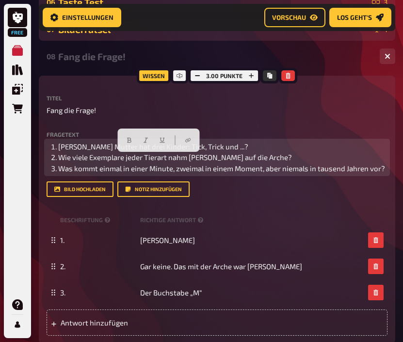
click at [138, 157] on span "Wie viele Exemplare jeder Tierart nahm [PERSON_NAME] auf die Arche?" at bounding box center [174, 157] width 233 height 9
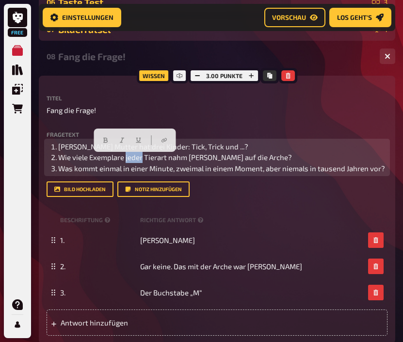
click at [138, 157] on span "Wie viele Exemplare jeder Tierart nahm [PERSON_NAME] auf die Arche?" at bounding box center [174, 157] width 233 height 9
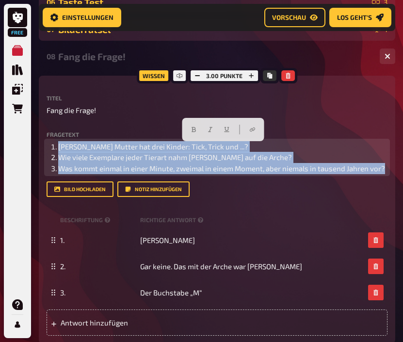
drag, startPoint x: 385, startPoint y: 171, endPoint x: 92, endPoint y: 125, distance: 296.6
click at [92, 126] on div "Titel Fang die Frage! Fragetext [PERSON_NAME] Mutter hat drei Kinder: Tick, Tri…" at bounding box center [217, 146] width 341 height 102
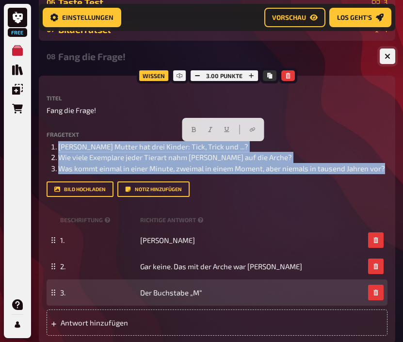
click at [388, 64] on button "button" at bounding box center [387, 56] width 16 height 16
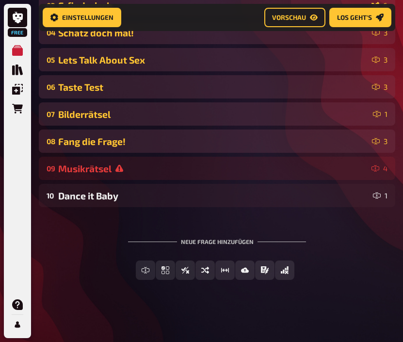
scroll to position [271, 0]
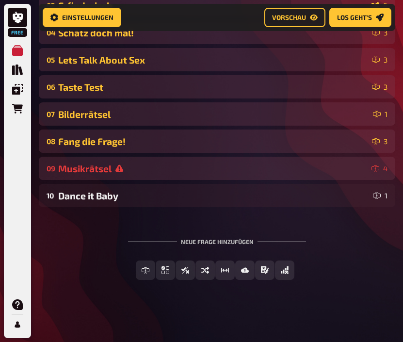
click at [163, 171] on div "Musikrätsel" at bounding box center [212, 168] width 309 height 11
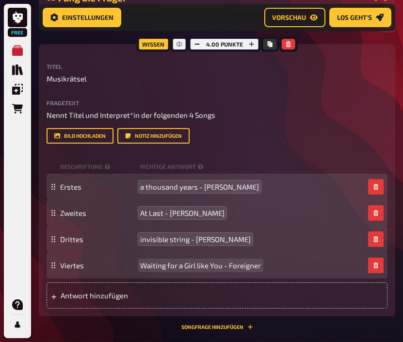
scroll to position [407, 0]
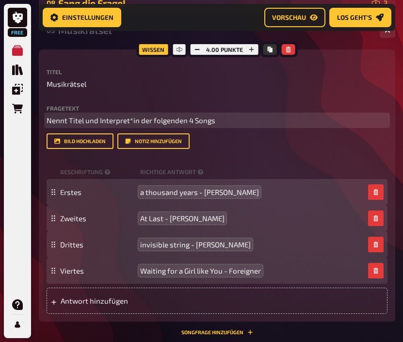
click at [204, 121] on span "Nennt Titel und Interpret*in der folgenden 4 Songs" at bounding box center [131, 120] width 169 height 9
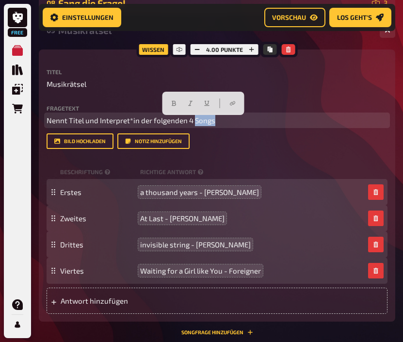
click at [204, 121] on span "Nennt Titel und Interpret*in der folgenden 4 Songs" at bounding box center [131, 120] width 169 height 9
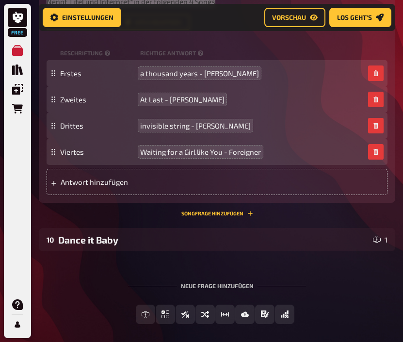
scroll to position [572, 0]
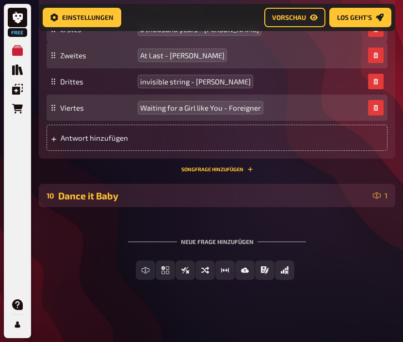
click at [241, 199] on div "Dance it Baby" at bounding box center [213, 195] width 311 height 11
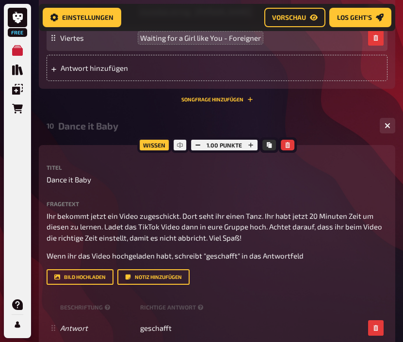
scroll to position [701, 0]
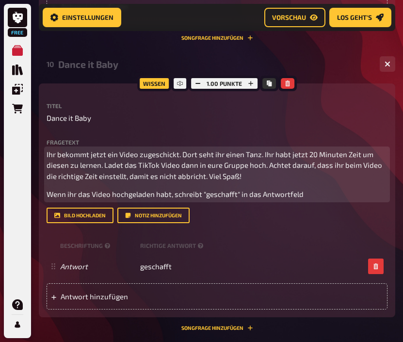
click at [143, 177] on span "Ihr bekommt jetzt ein Video zugeschickt. Dort seht ihr einen Tanz. Ihr habt jet…" at bounding box center [215, 165] width 337 height 31
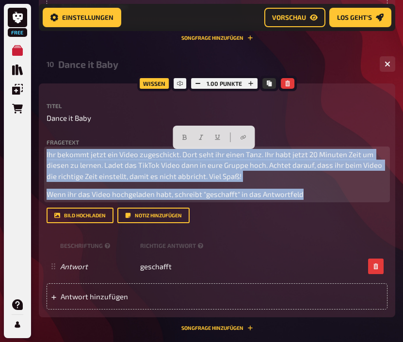
drag, startPoint x: 313, startPoint y: 200, endPoint x: 46, endPoint y: 154, distance: 271.3
click at [46, 154] on div "Wissen 1.00 Punkte Titel Dance it Baby Fragetext Ihr bekommt jetzt ein Video zu…" at bounding box center [217, 199] width 356 height 233
click at [350, 166] on span "Ihr bekommt jetzt ein Video zugeschickt. Dort seht ihr einen Tanz. Ihr habt jet…" at bounding box center [215, 165] width 337 height 31
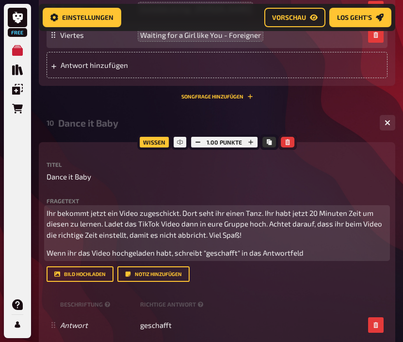
scroll to position [634, 0]
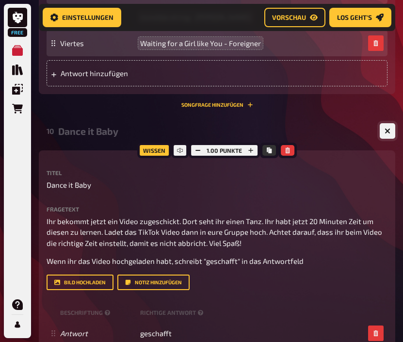
click at [386, 130] on button "button" at bounding box center [387, 131] width 16 height 16
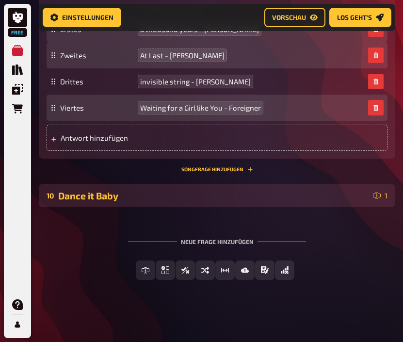
scroll to position [572, 0]
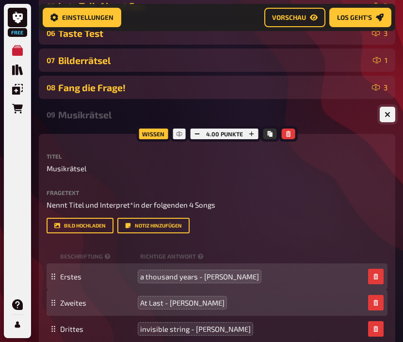
click at [389, 122] on button "button" at bounding box center [387, 115] width 16 height 16
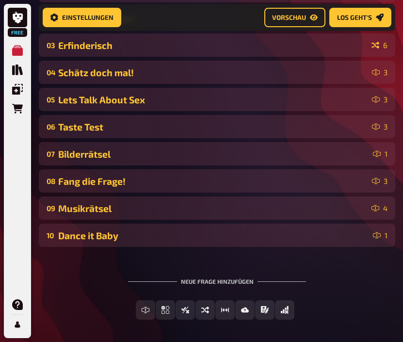
scroll to position [0, 0]
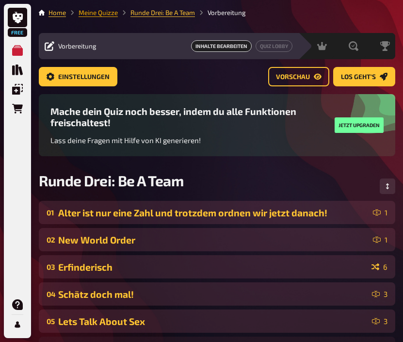
click at [115, 13] on link "Meine Quizze" at bounding box center [97, 13] width 39 height 8
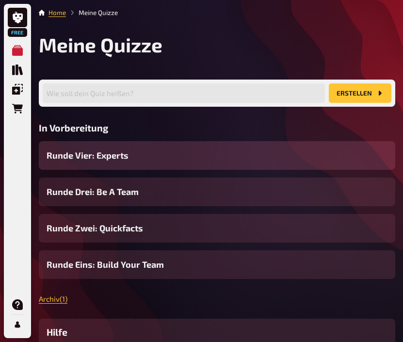
click at [158, 165] on div "Runde Vier: Experts" at bounding box center [217, 155] width 356 height 29
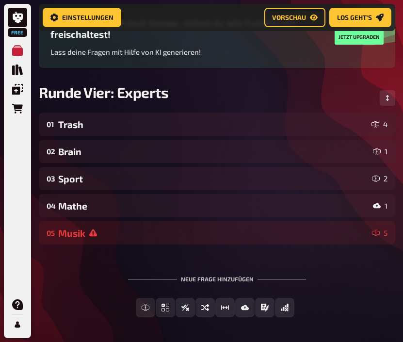
scroll to position [93, 0]
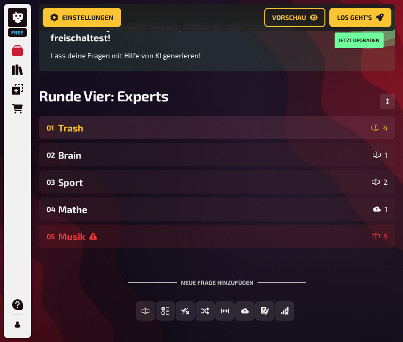
click at [169, 129] on div "Trash" at bounding box center [212, 127] width 309 height 11
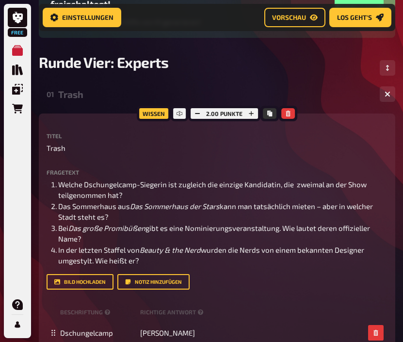
scroll to position [131, 0]
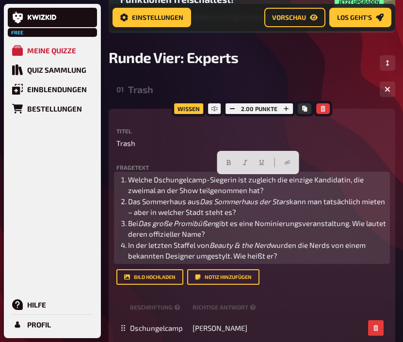
drag, startPoint x: 141, startPoint y: 260, endPoint x: 117, endPoint y: 172, distance: 90.8
click at [117, 172] on div "Fragetext Welche Dschungelcamp-Siegerin ist zugleich die einzige Kandidatin, di…" at bounding box center [251, 212] width 271 height 97
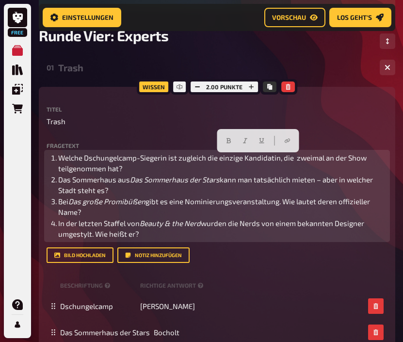
scroll to position [154, 0]
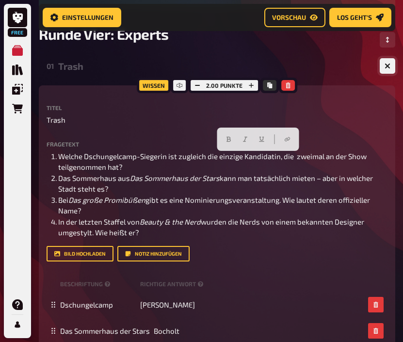
click at [389, 66] on icon "button" at bounding box center [387, 66] width 9 height 9
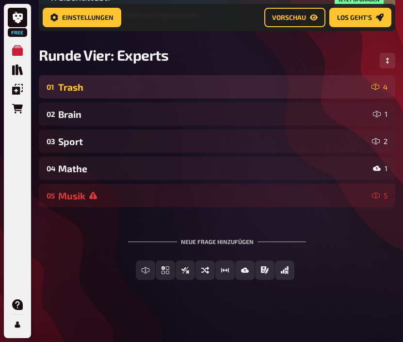
scroll to position [136, 0]
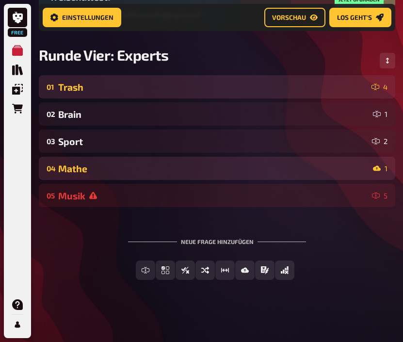
click at [221, 158] on div "04 Mathe 1" at bounding box center [217, 167] width 356 height 23
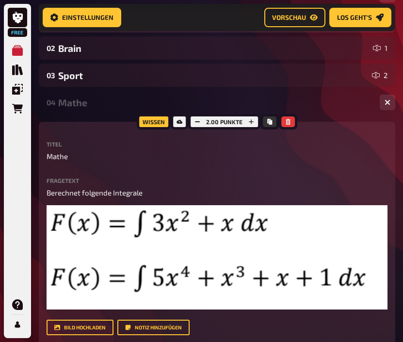
scroll to position [162, 0]
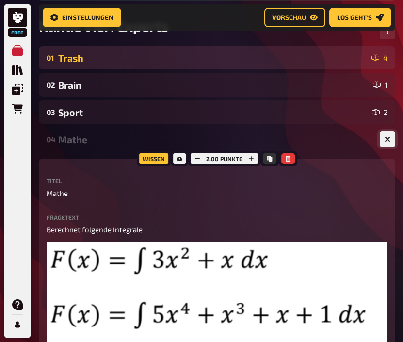
click at [389, 146] on button "button" at bounding box center [387, 139] width 16 height 16
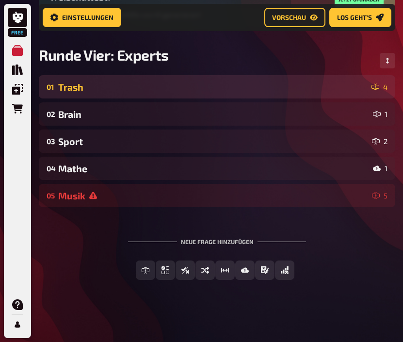
scroll to position [136, 0]
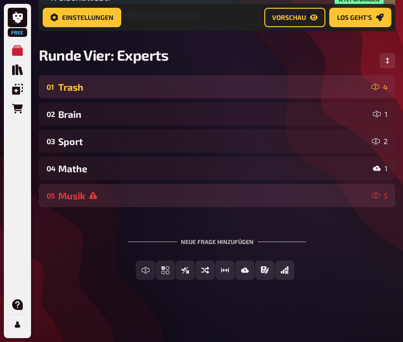
click at [322, 201] on div "Musik" at bounding box center [213, 195] width 310 height 11
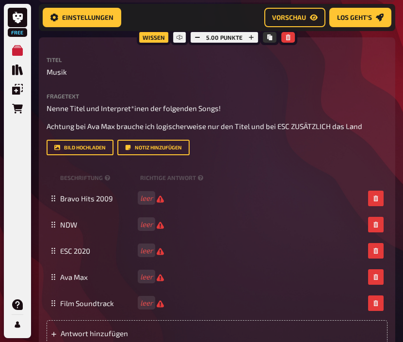
scroll to position [327, 0]
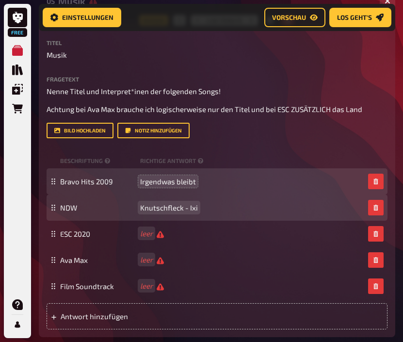
click at [142, 210] on span "Knutschfleck - Ixi" at bounding box center [169, 207] width 58 height 9
click at [163, 216] on div "NDW Knutschfleck - Ixi" at bounding box center [217, 207] width 341 height 26
click at [164, 212] on span "Knutschfleck - Ixi" at bounding box center [169, 207] width 58 height 9
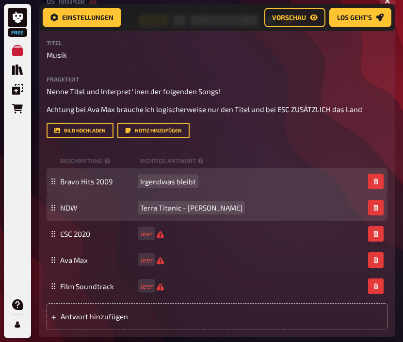
click at [221, 210] on span "Terra Titanic - [PERSON_NAME]" at bounding box center [191, 207] width 102 height 9
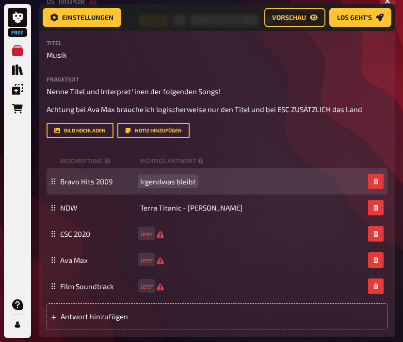
click at [199, 183] on div "Bravo Hits 2009 Irgendwas bleibt" at bounding box center [212, 181] width 304 height 9
click at [196, 183] on div "Bravo Hits 2009 Irgendwas bleibt" at bounding box center [212, 181] width 304 height 9
click at [195, 183] on div "Bravo Hits 2009 Irgendwas bleibt" at bounding box center [212, 181] width 304 height 9
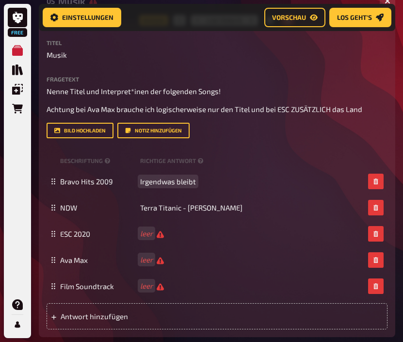
click at [189, 186] on span "Irgendwas bleibt" at bounding box center [168, 181] width 56 height 9
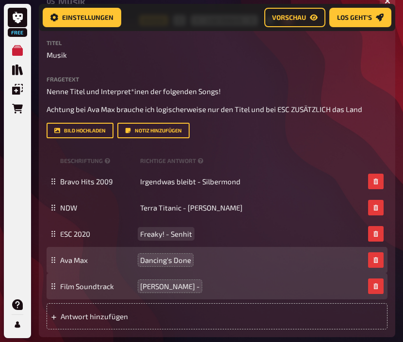
click at [191, 235] on span "Freaky! - Senhit" at bounding box center [166, 233] width 52 height 9
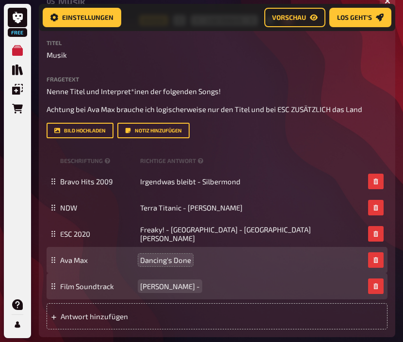
click at [200, 290] on span "[PERSON_NAME] -" at bounding box center [170, 285] width 60 height 9
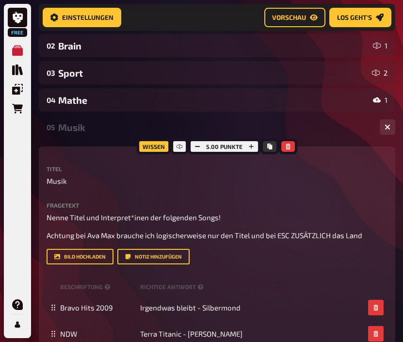
scroll to position [199, 0]
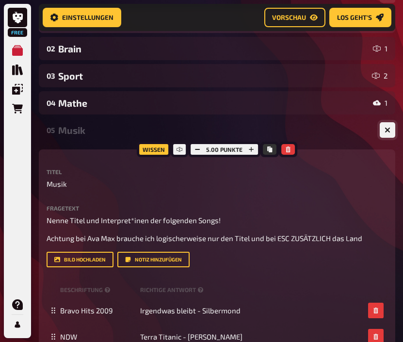
click at [391, 131] on button "button" at bounding box center [387, 130] width 16 height 16
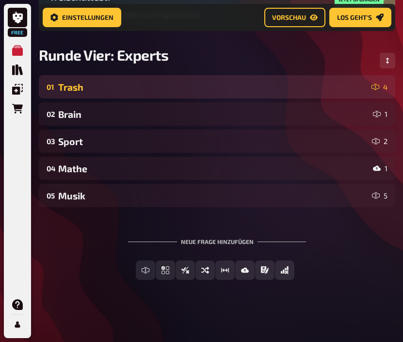
scroll to position [136, 0]
click at [346, 195] on div "Musik" at bounding box center [213, 195] width 310 height 11
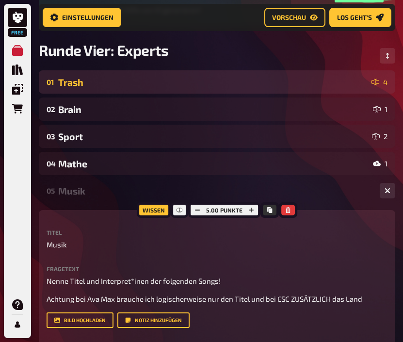
scroll to position [134, 0]
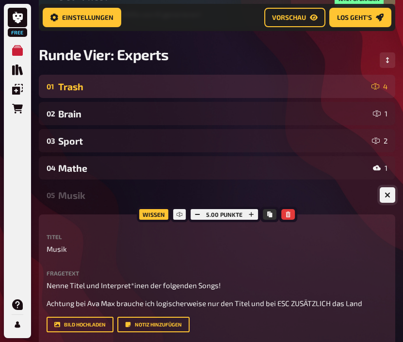
click at [381, 200] on button "button" at bounding box center [387, 195] width 16 height 16
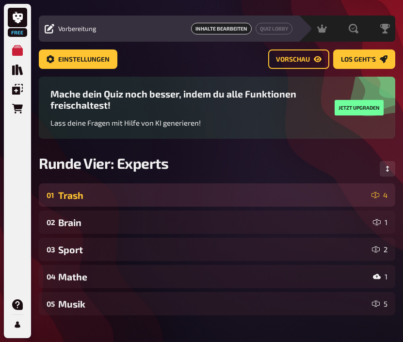
scroll to position [19, 0]
